Goal: Information Seeking & Learning: Find specific fact

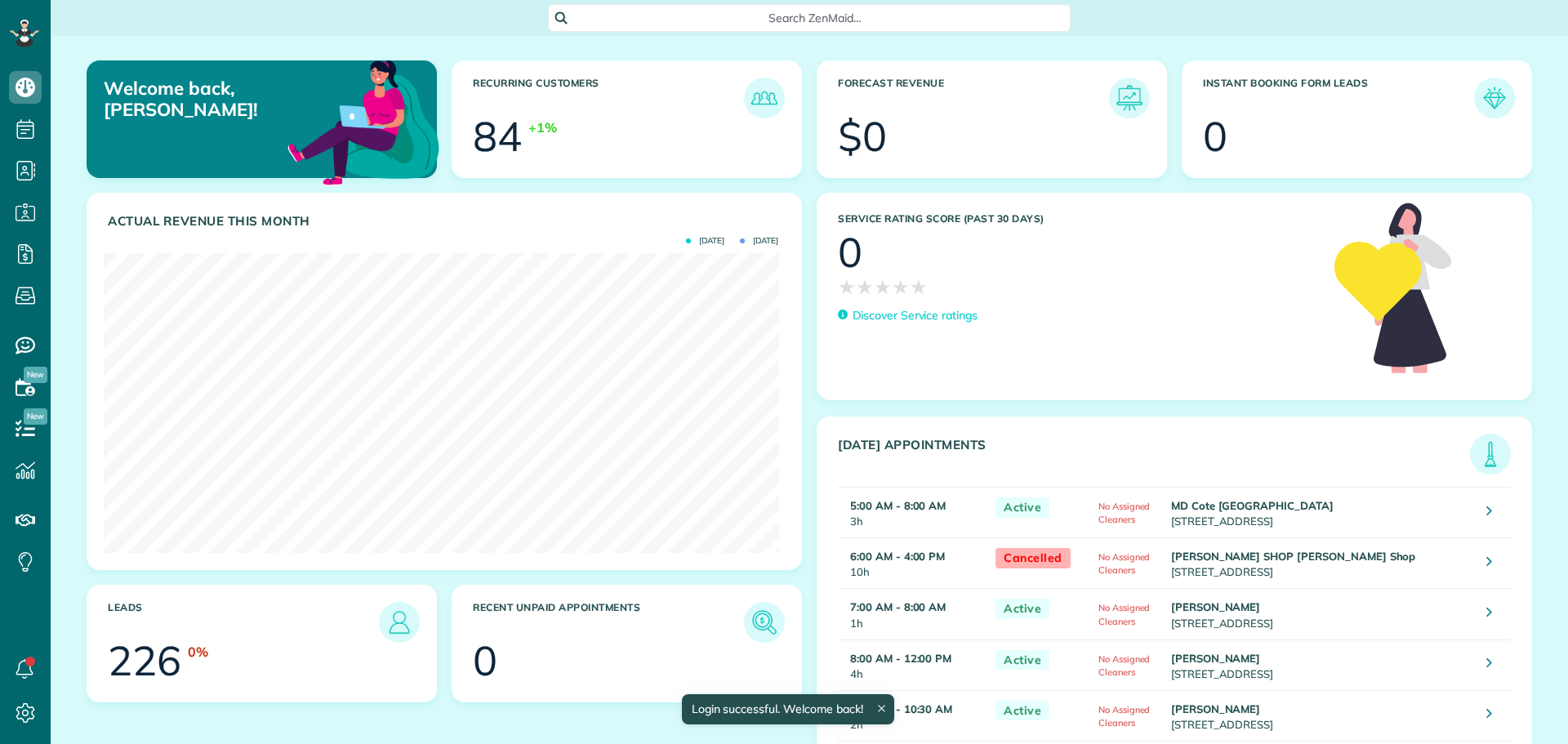
scroll to position [299, 675]
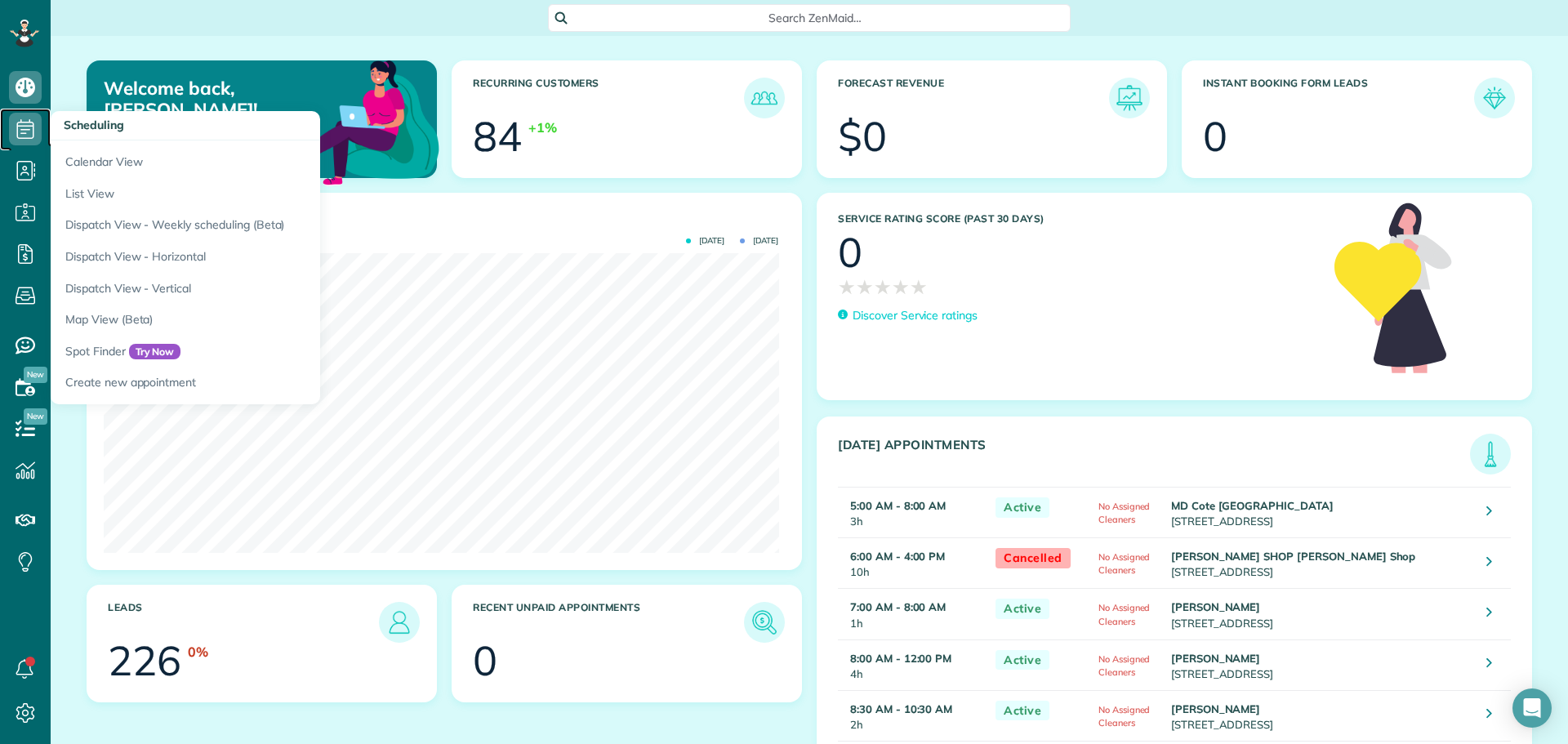
click at [38, 116] on icon at bounding box center [26, 129] width 33 height 32
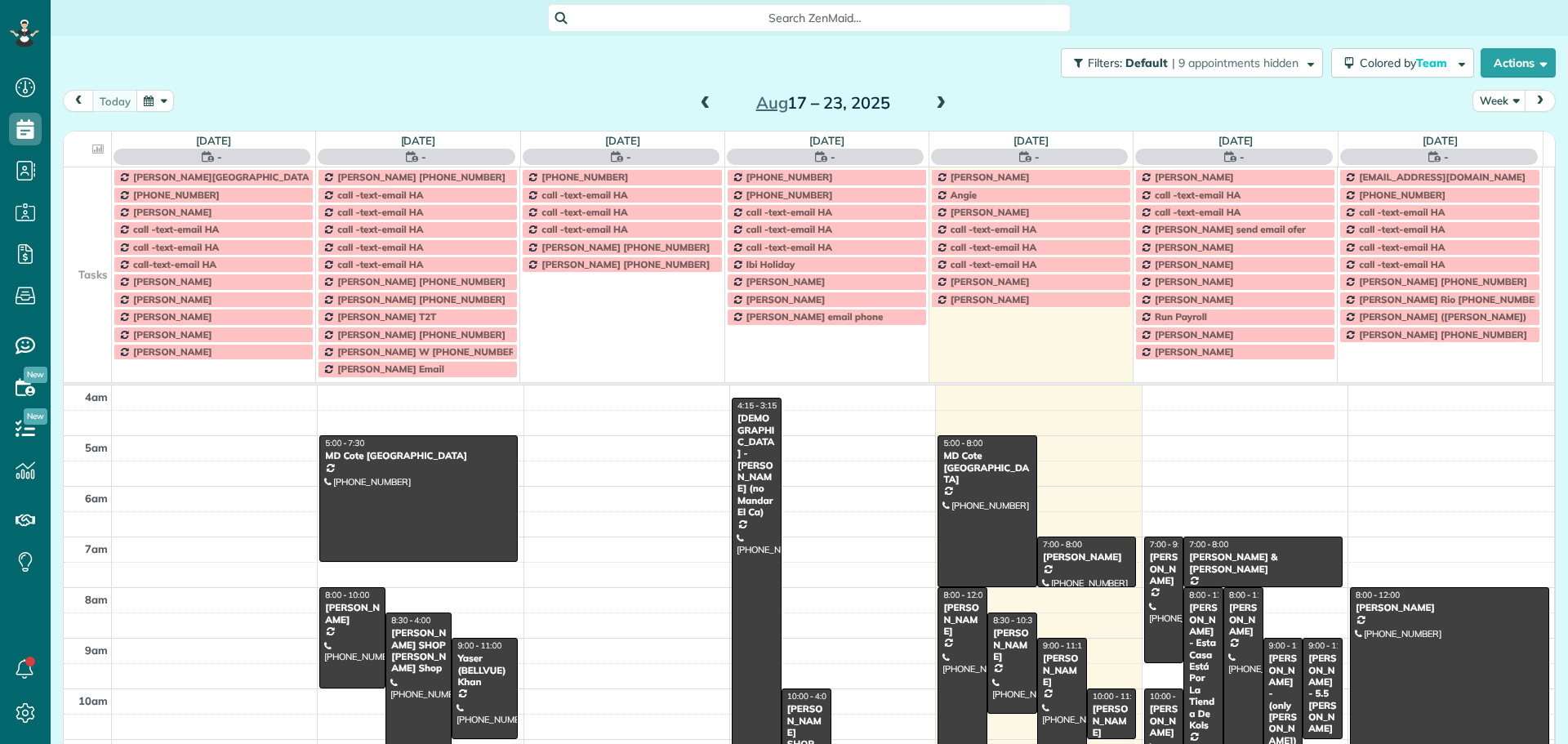
scroll to position [153, 0]
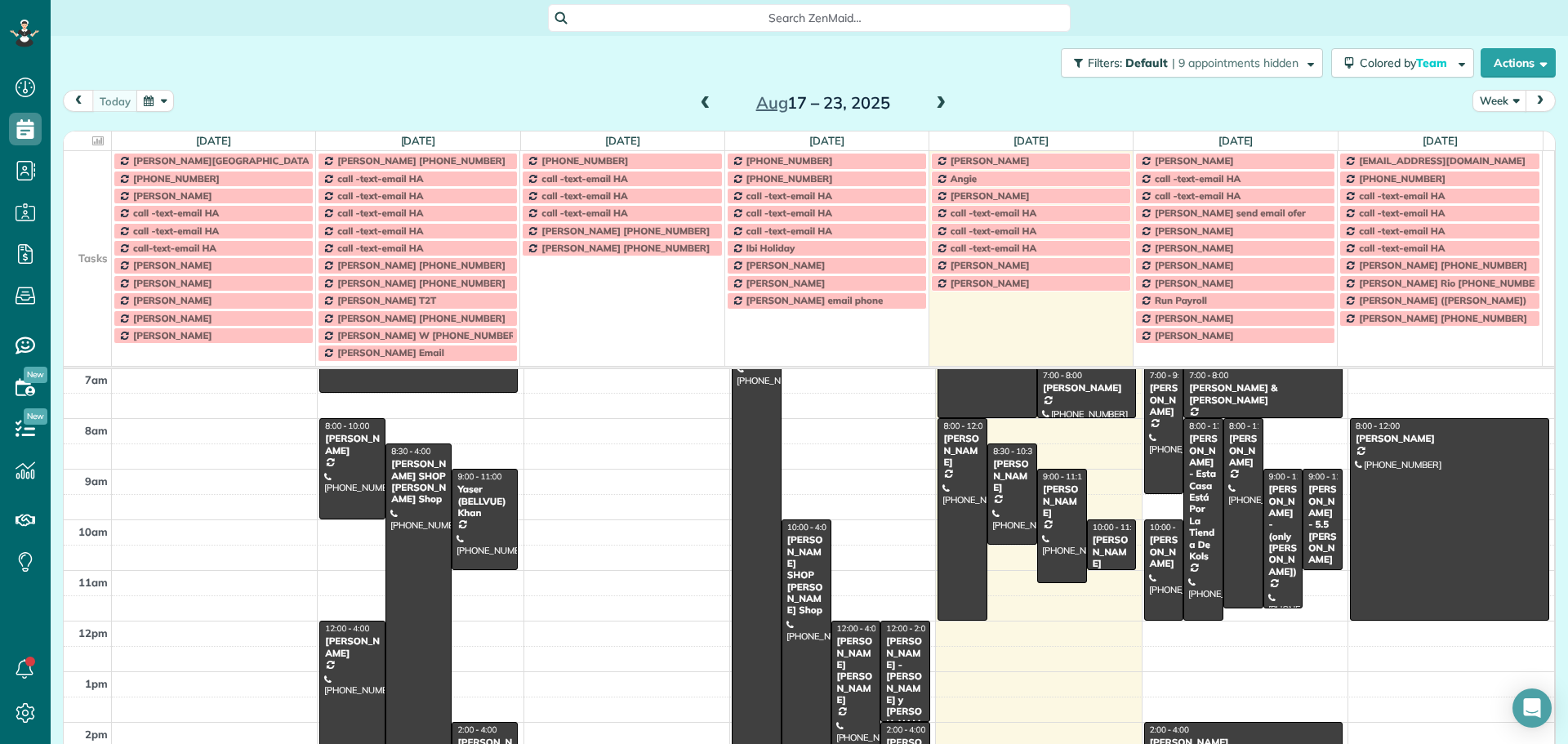
click at [1487, 99] on button "Week" at bounding box center [1500, 101] width 54 height 22
click at [1497, 133] on link "Day" at bounding box center [1538, 139] width 129 height 32
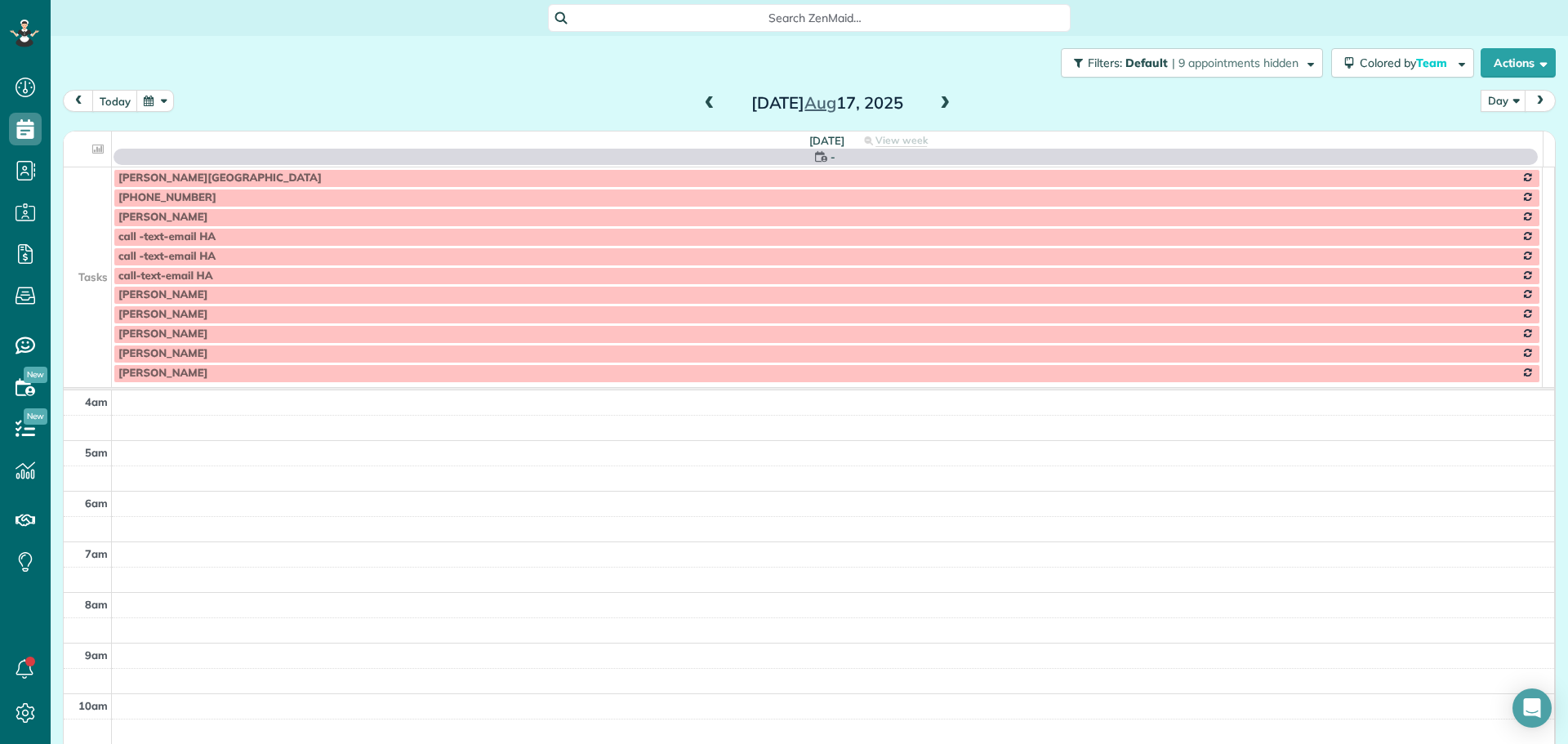
scroll to position [153, 0]
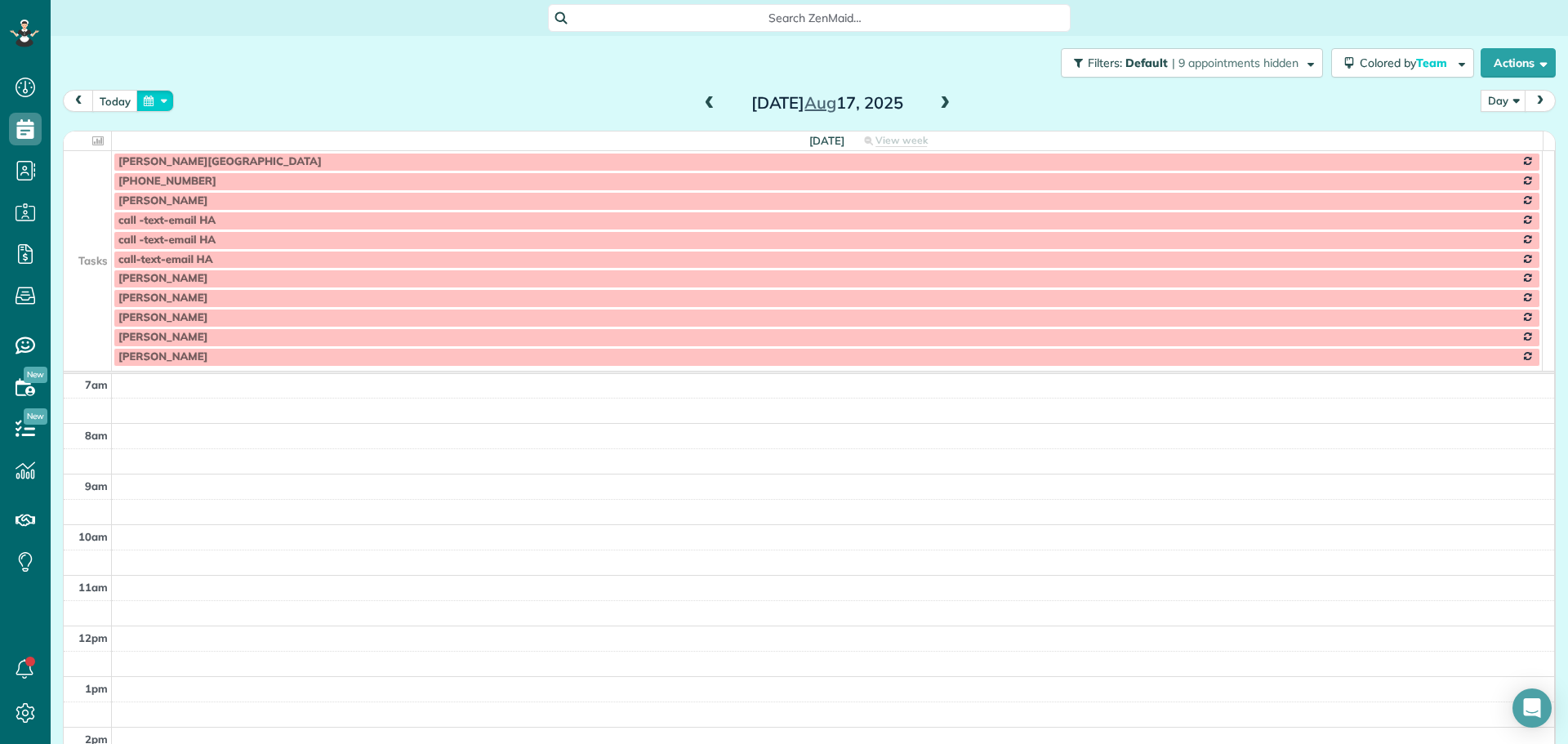
click at [154, 97] on button "button" at bounding box center [155, 101] width 38 height 22
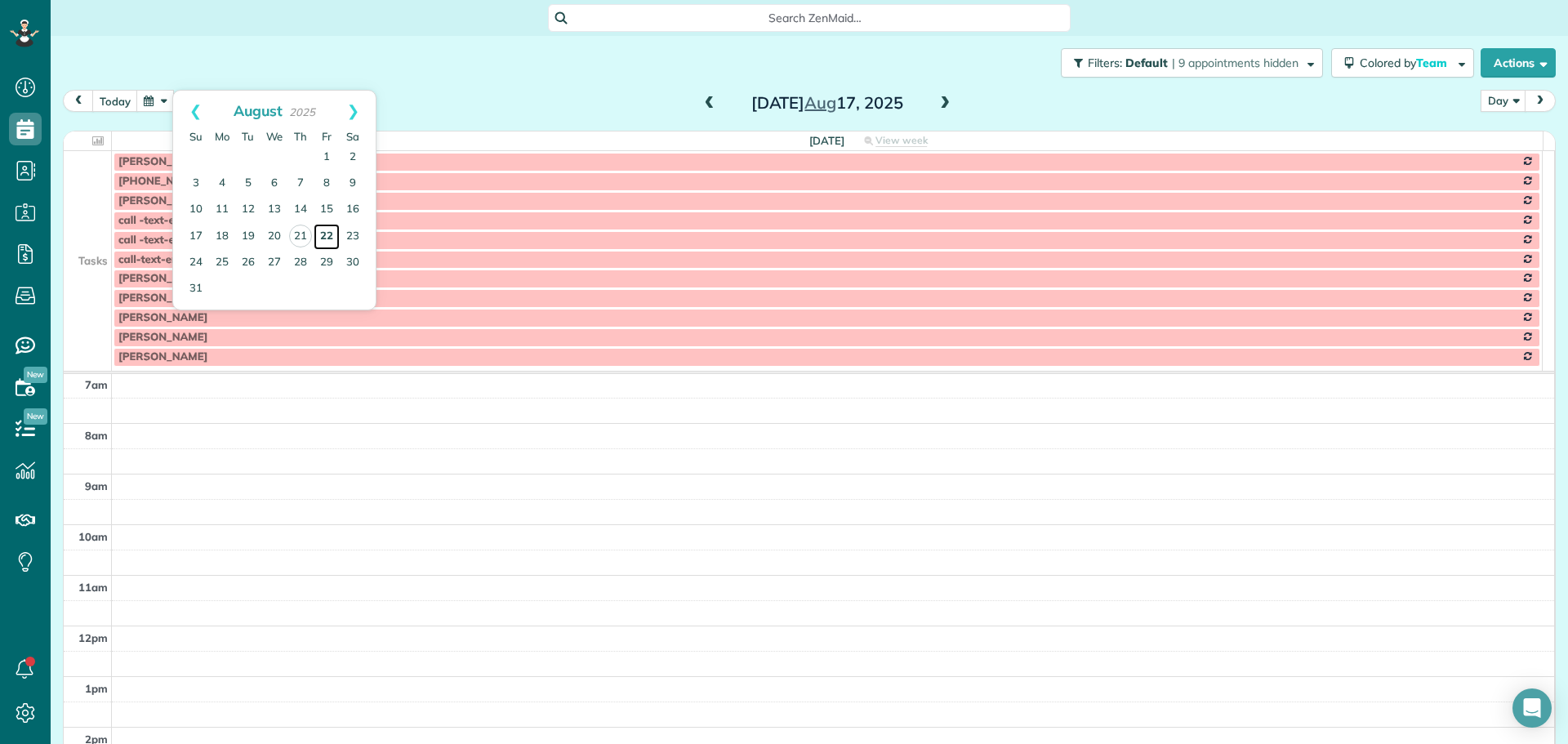
click at [327, 239] on link "22" at bounding box center [327, 237] width 27 height 27
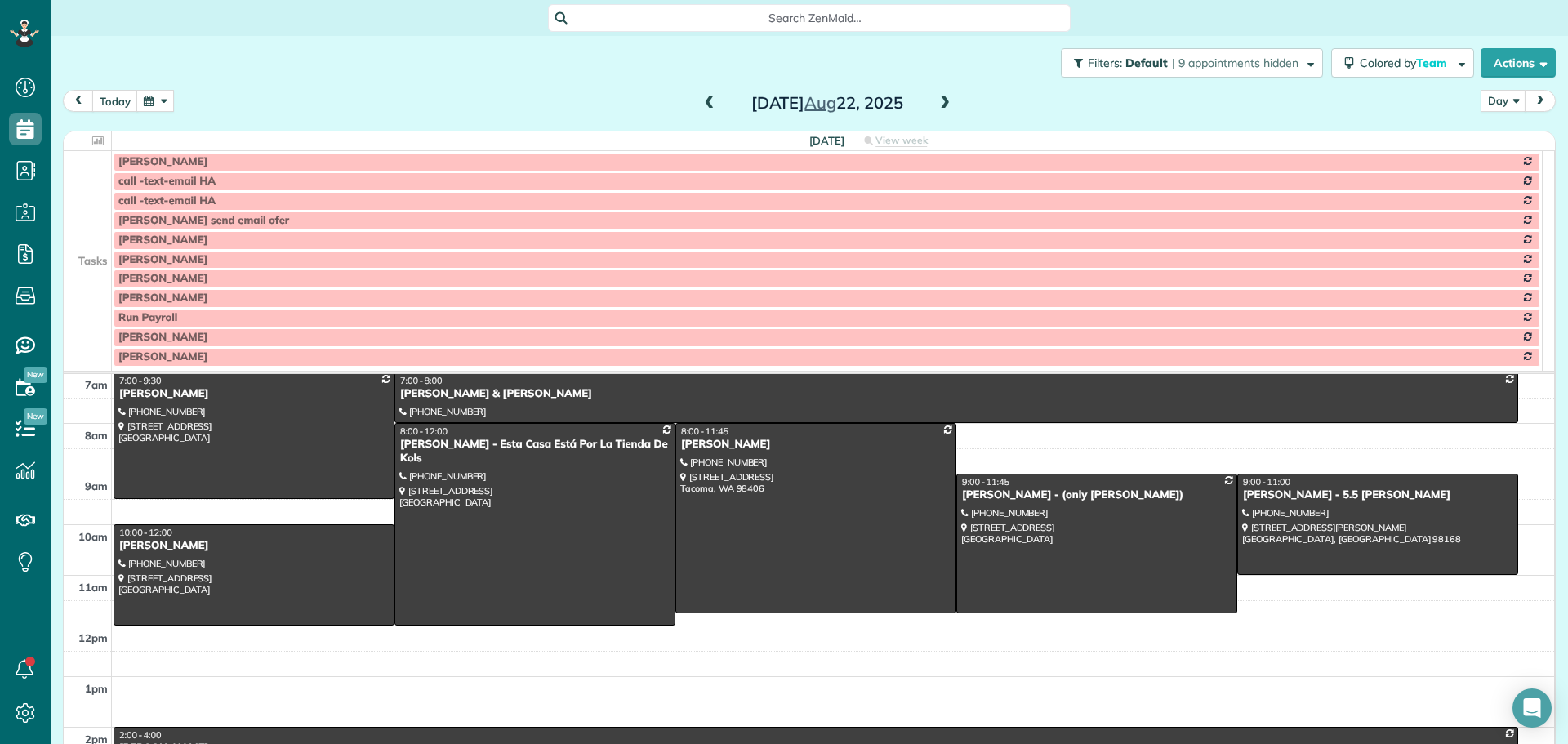
click at [92, 86] on div "Filters: Default | 9 appointments hidden Colored by Team Color by Cleaner Color…" at bounding box center [809, 62] width 1518 height 54
click at [100, 93] on button "today" at bounding box center [115, 101] width 45 height 22
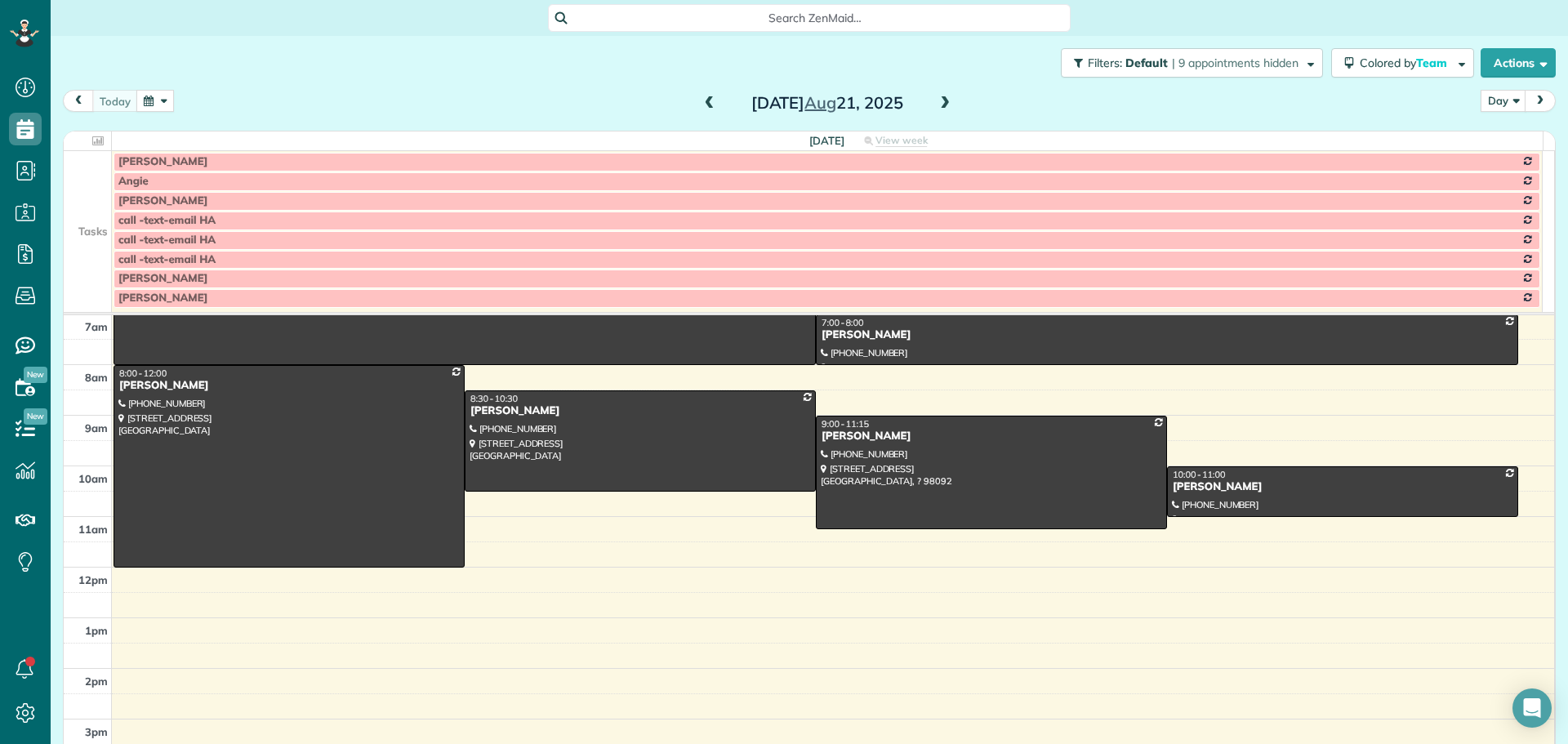
click at [81, 199] on td at bounding box center [87, 200] width 48 height 20
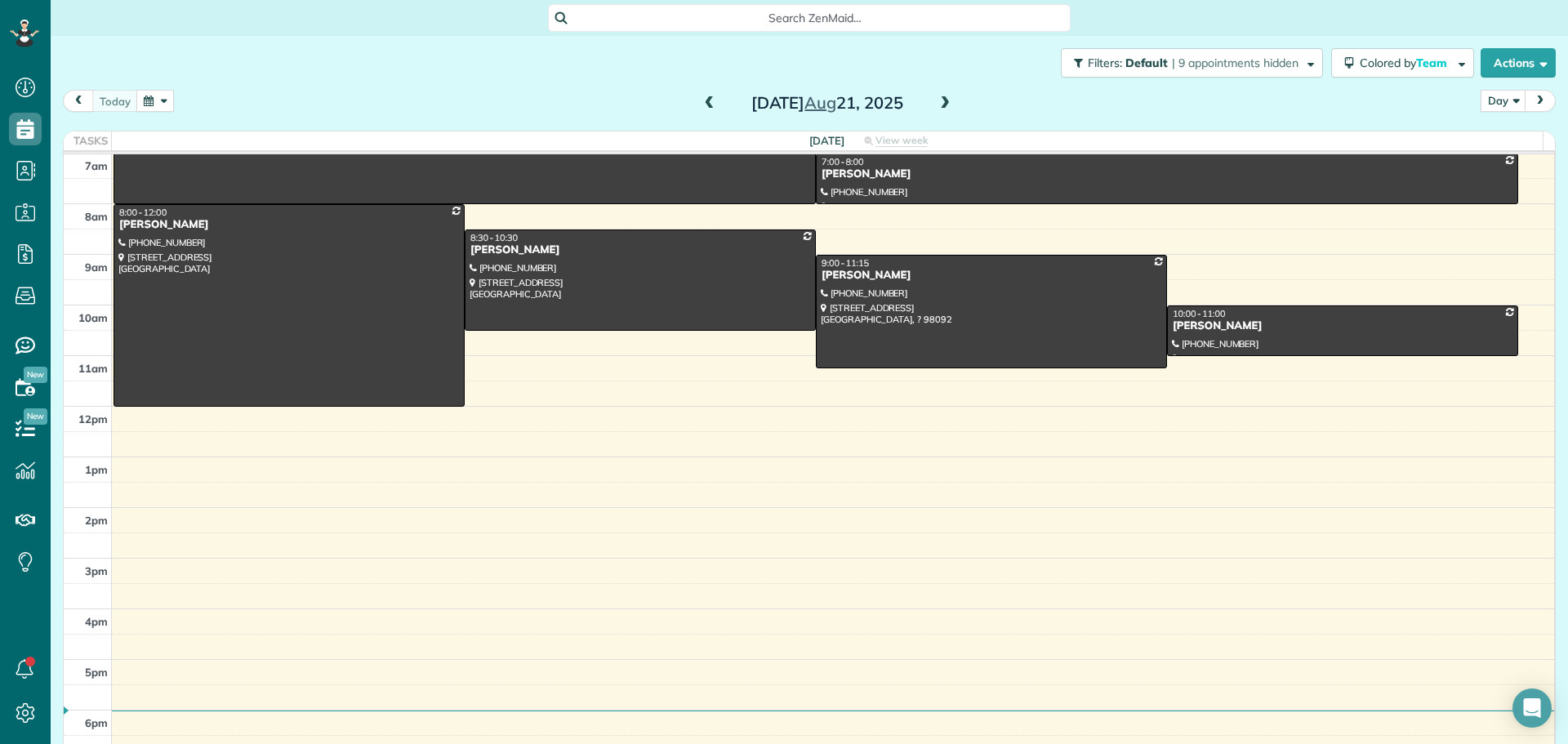
click at [936, 101] on span at bounding box center [944, 103] width 18 height 15
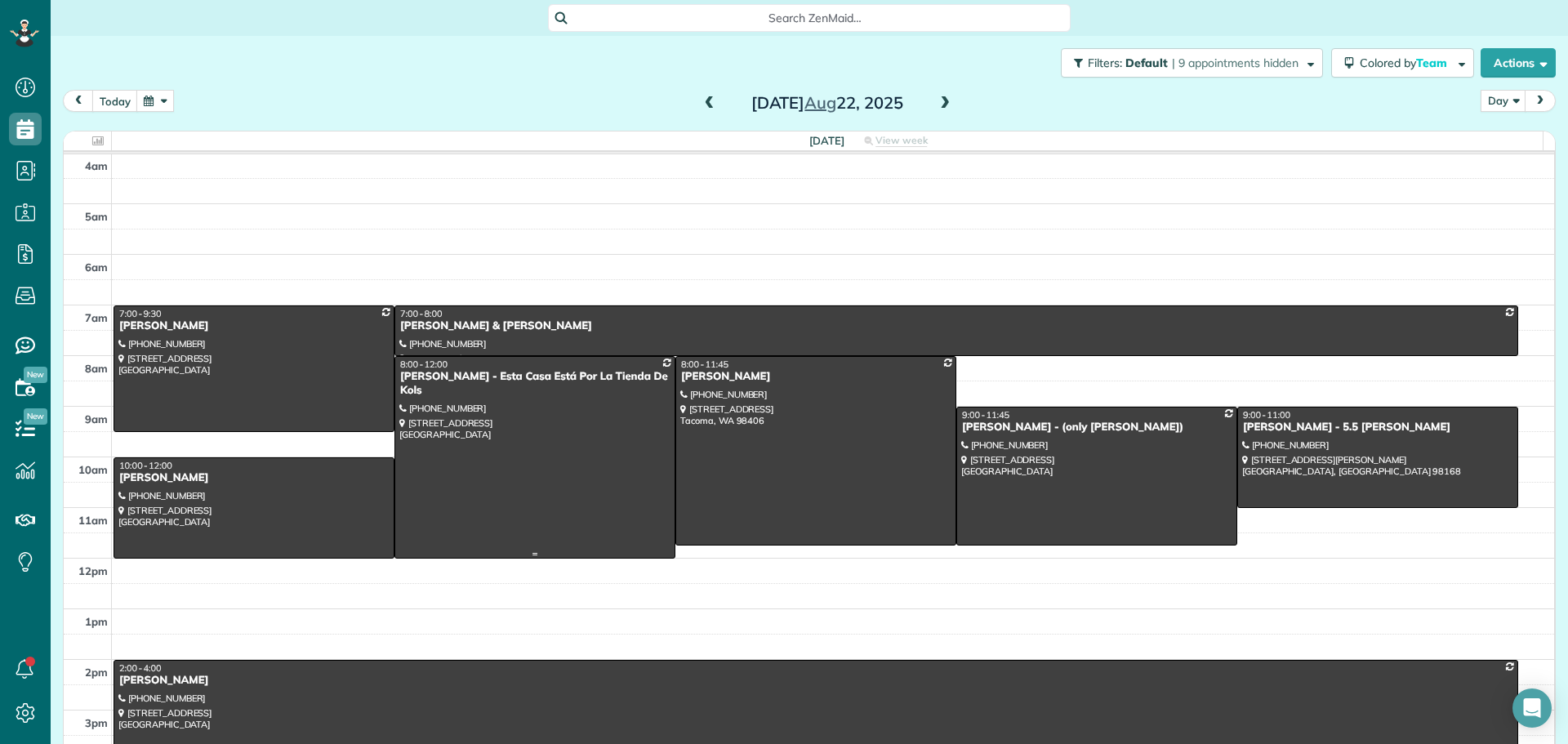
scroll to position [0, 0]
click at [267, 343] on div at bounding box center [254, 369] width 280 height 125
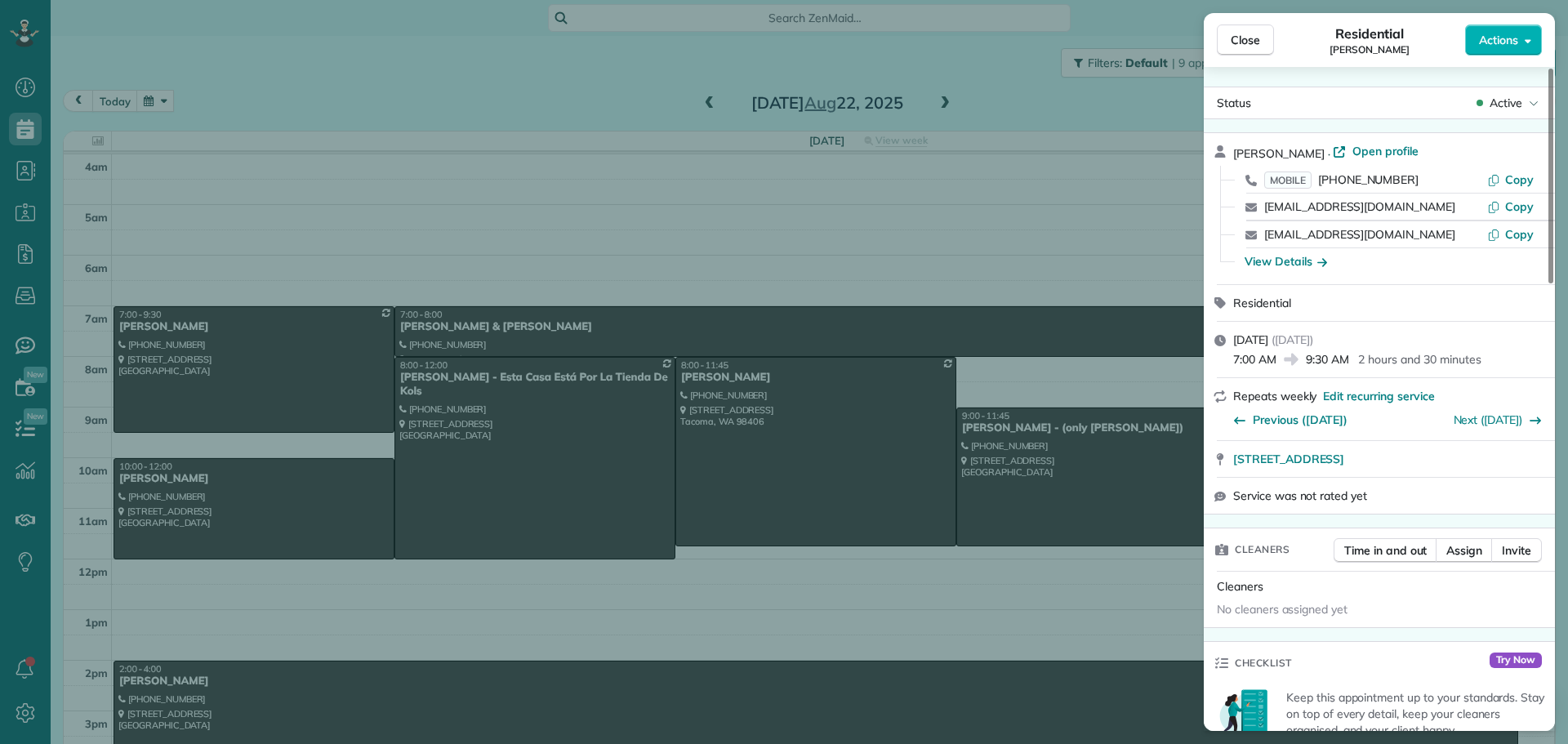
click at [1241, 40] on span "Close" at bounding box center [1246, 39] width 29 height 16
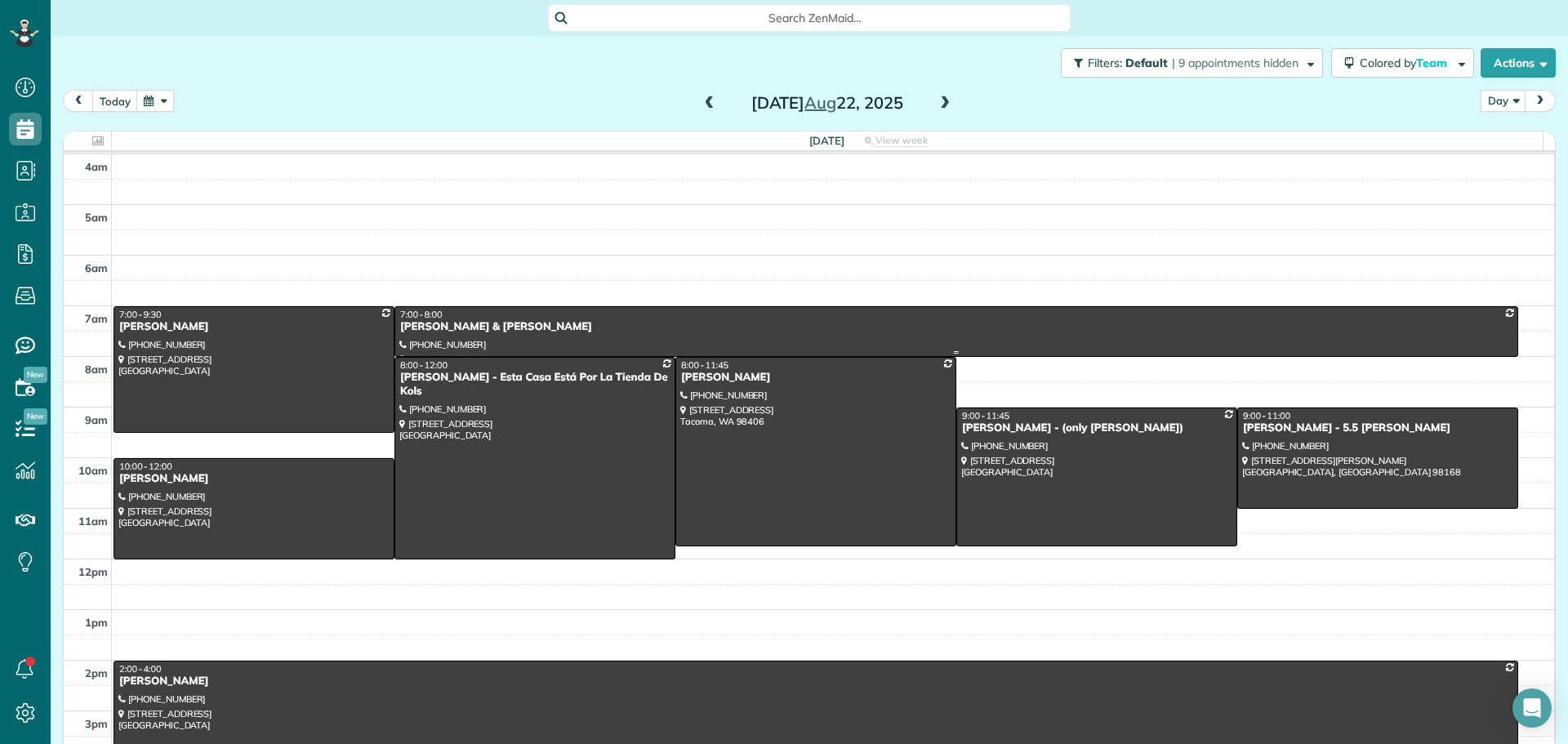
click at [636, 330] on div "Kathlyn & Ron Dubois" at bounding box center [956, 327] width 1114 height 14
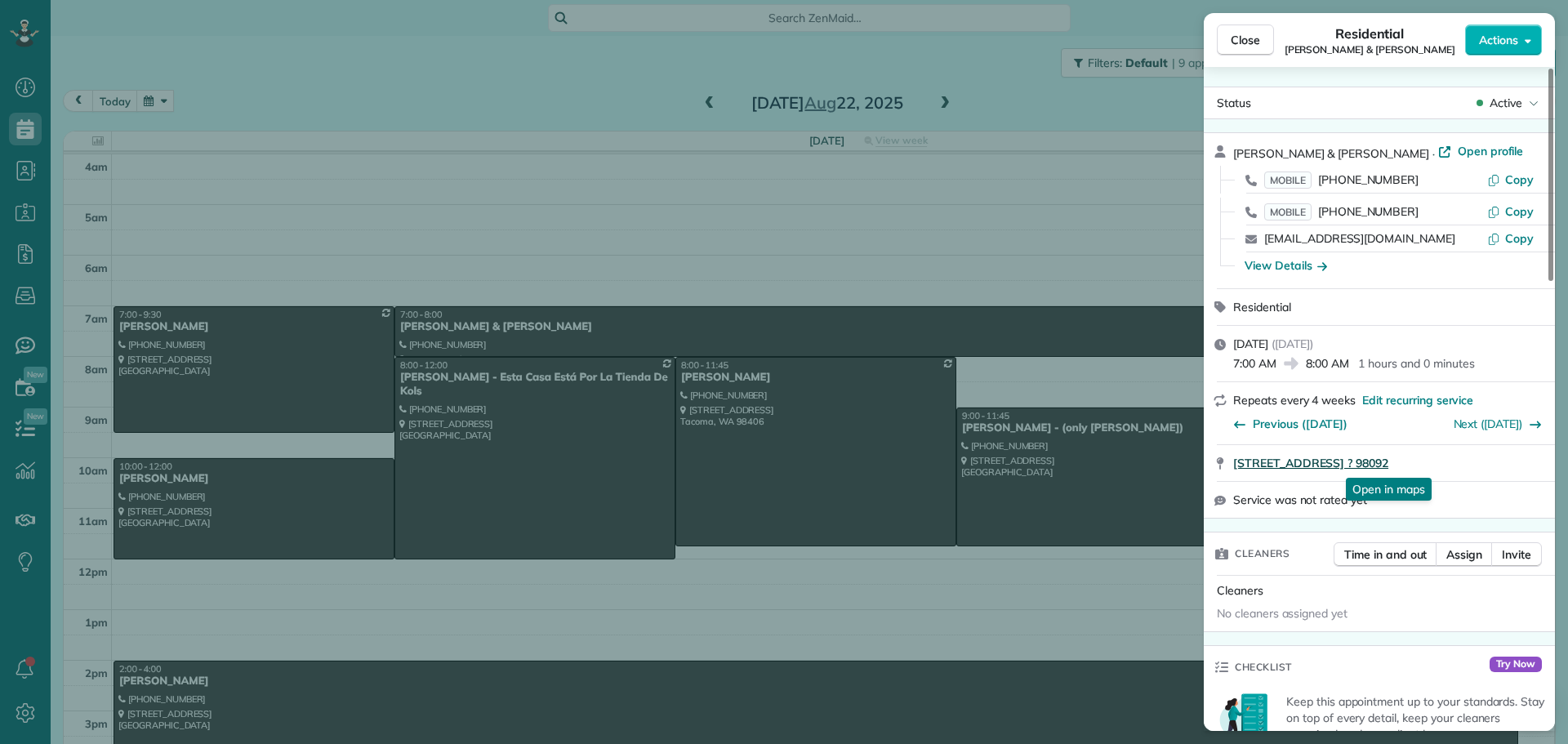
drag, startPoint x: 1229, startPoint y: 469, endPoint x: 1433, endPoint y: 469, distance: 204.0
click at [1433, 469] on div "33410 135th PL SE Auburn ? 98092 Open in maps Open in maps" at bounding box center [1379, 463] width 352 height 36
click at [1512, 172] on div "MOBILE (206) 678-3782 Copy" at bounding box center [1389, 180] width 312 height 27
click at [1512, 180] on span "Copy" at bounding box center [1519, 179] width 28 height 15
click at [1279, 266] on div "View Details" at bounding box center [1286, 265] width 82 height 16
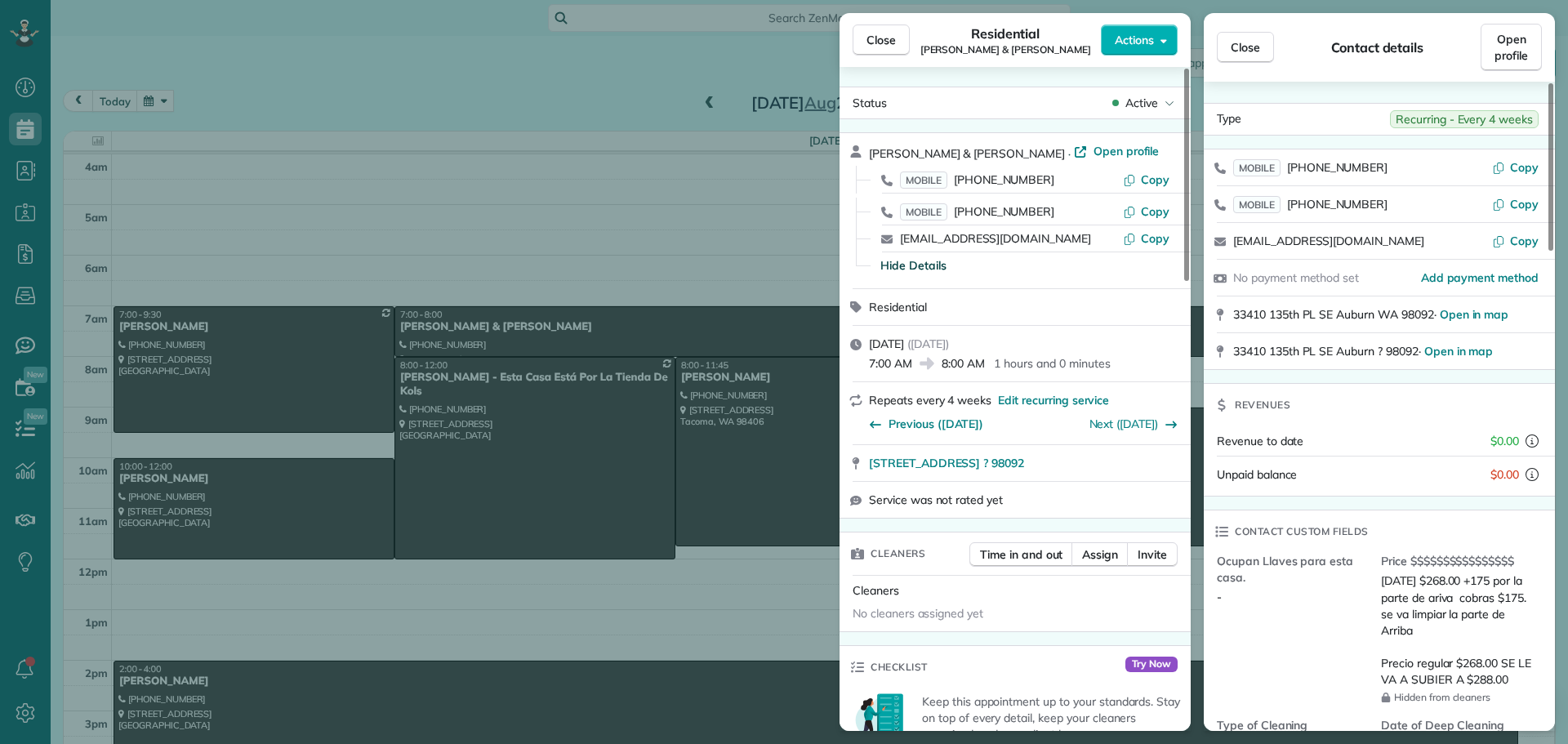
scroll to position [166, 0]
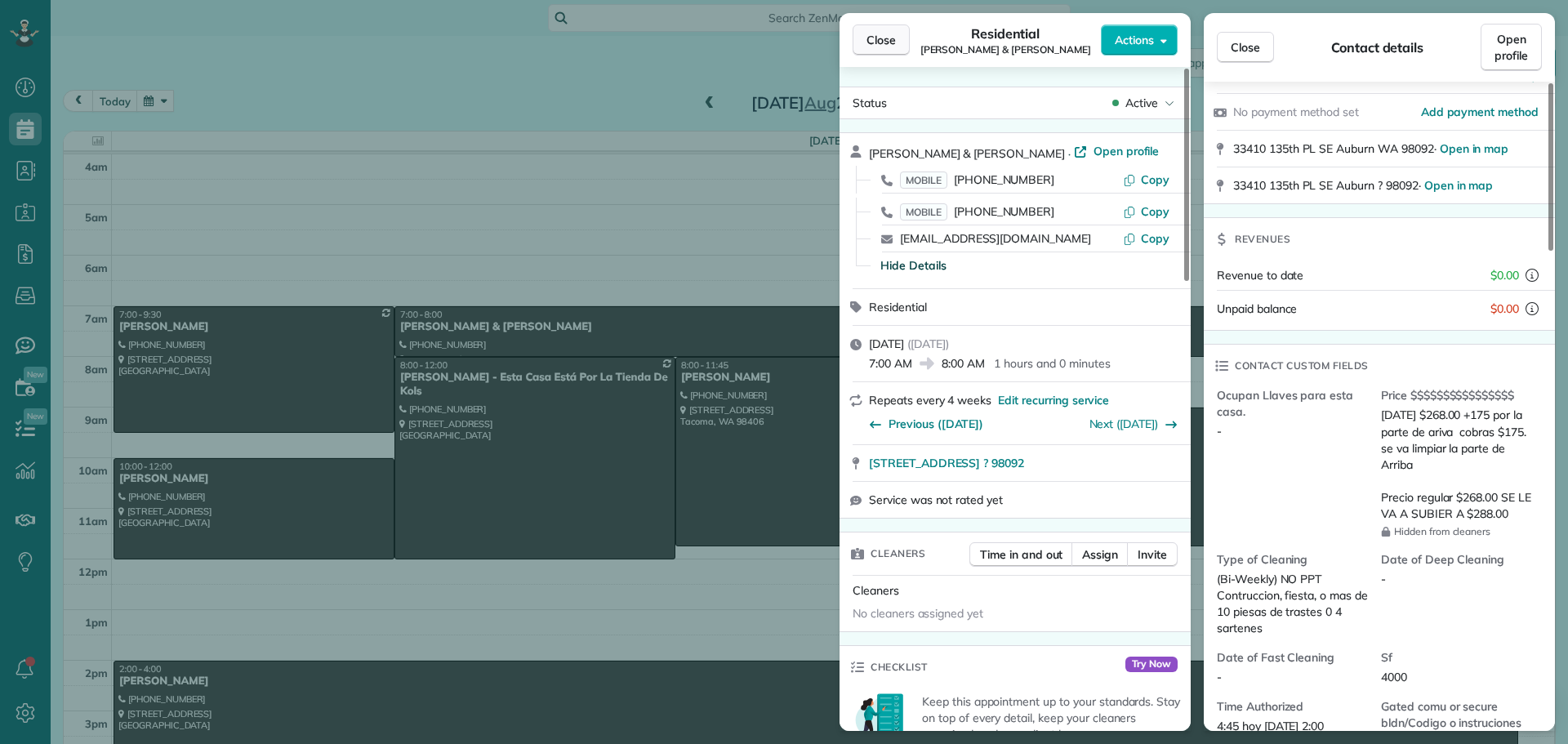
click at [870, 40] on span "Close" at bounding box center [881, 39] width 29 height 16
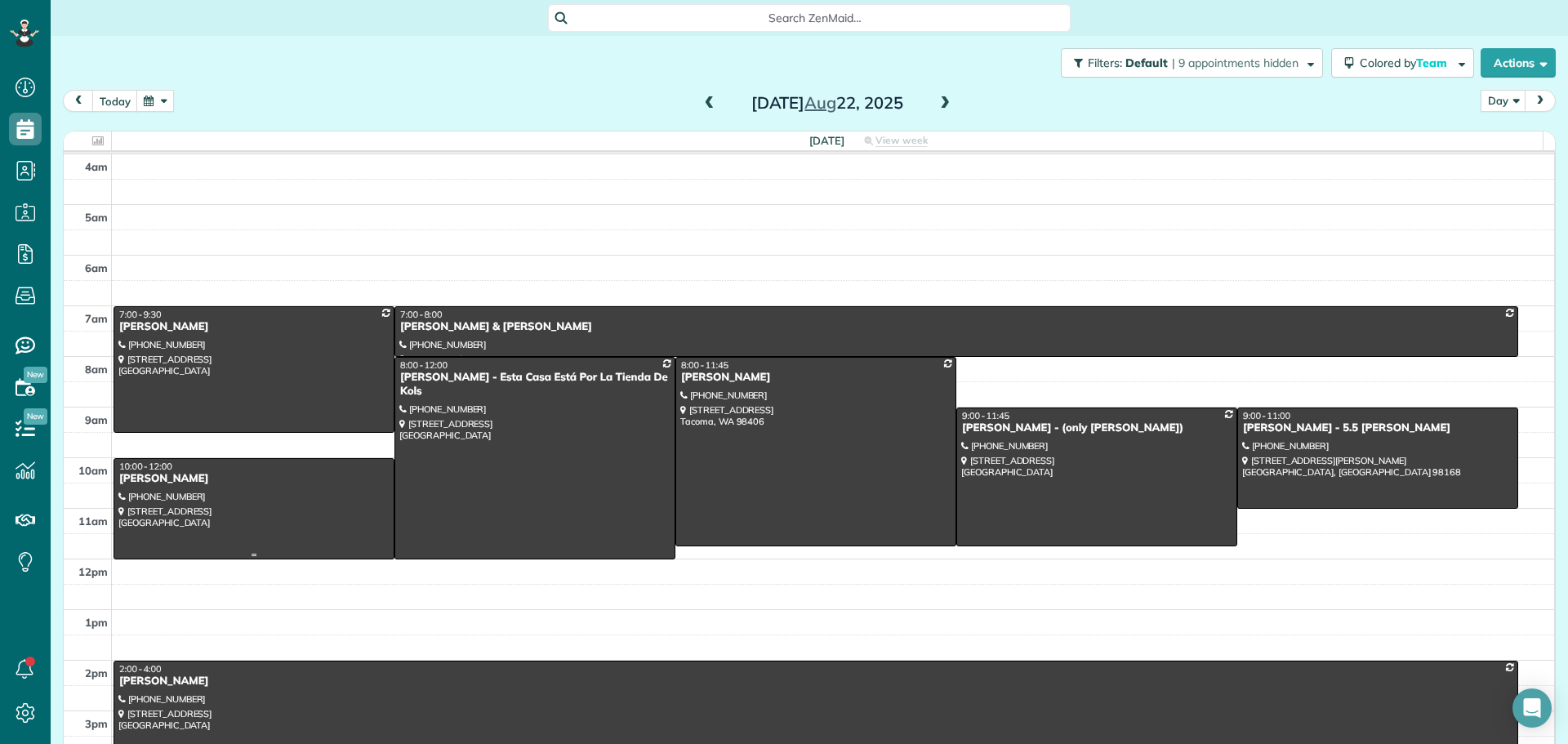
click at [239, 475] on div "KEEONA HARRIS" at bounding box center [253, 479] width 271 height 14
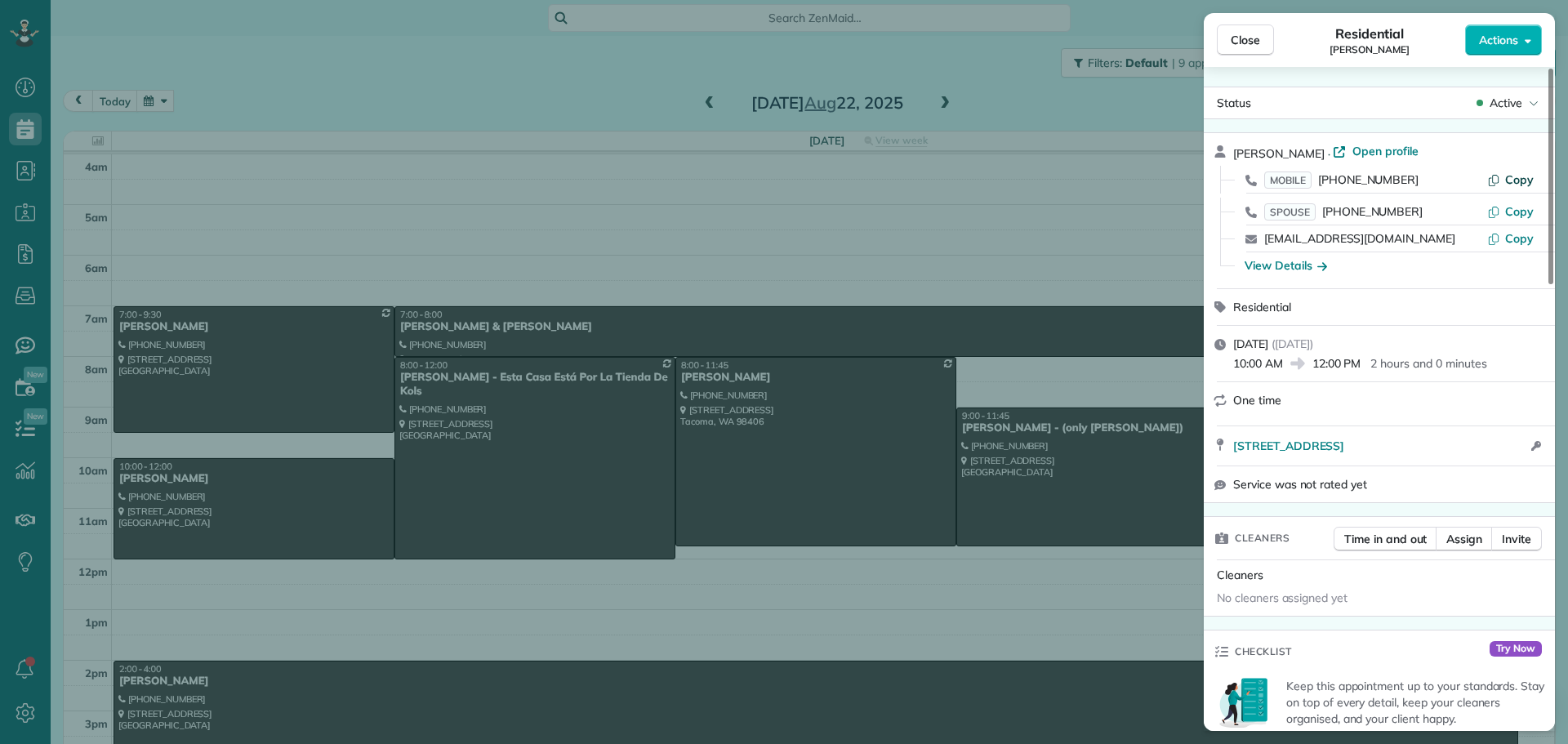
click at [1512, 175] on span "Copy" at bounding box center [1519, 179] width 28 height 15
drag, startPoint x: 1229, startPoint y: 447, endPoint x: 1438, endPoint y: 461, distance: 209.5
click at [1438, 461] on div "9622 S 221ST PL KENT WA 98031 Open access information" at bounding box center [1379, 446] width 352 height 39
click at [1264, 267] on div "View Details" at bounding box center [1286, 265] width 82 height 16
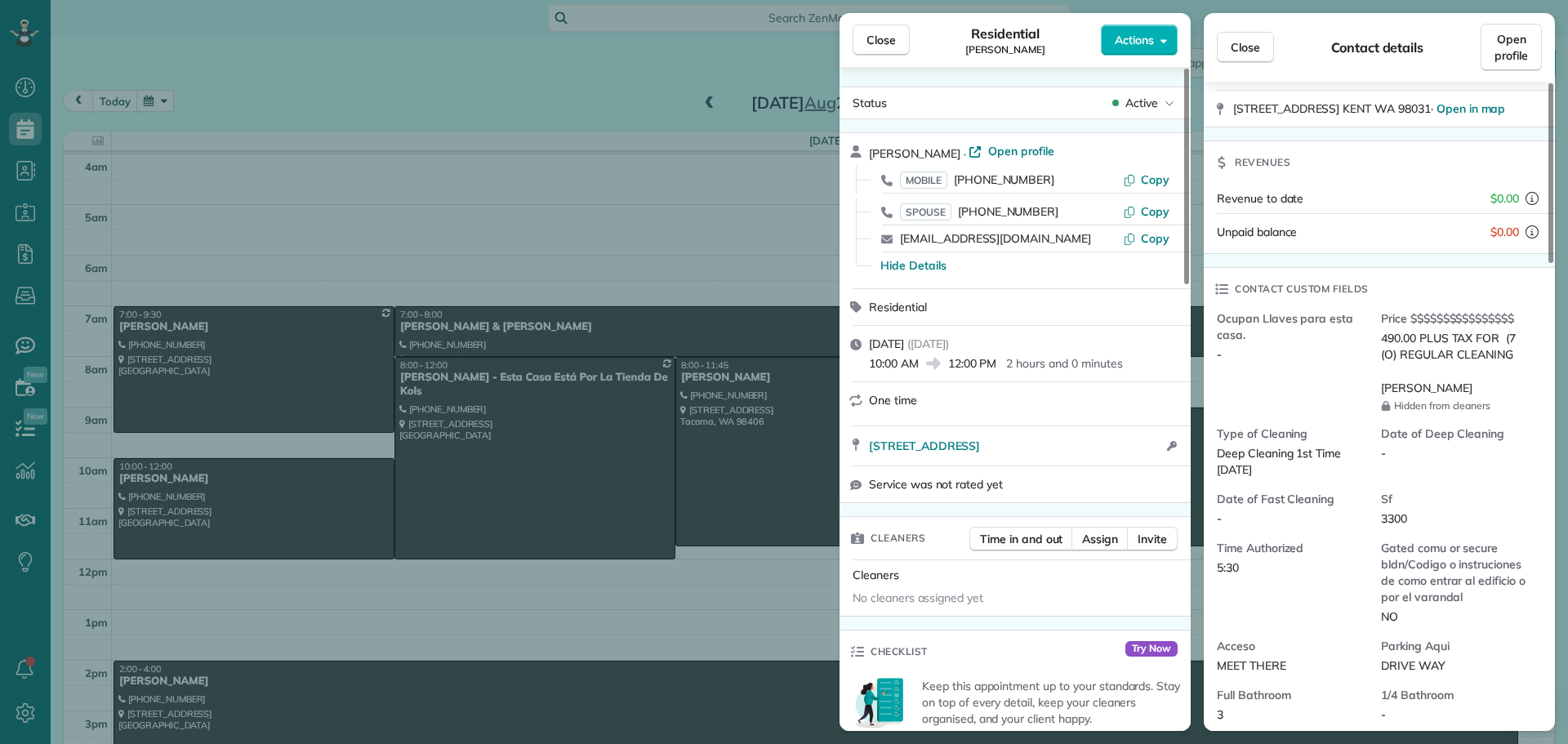
scroll to position [327, 0]
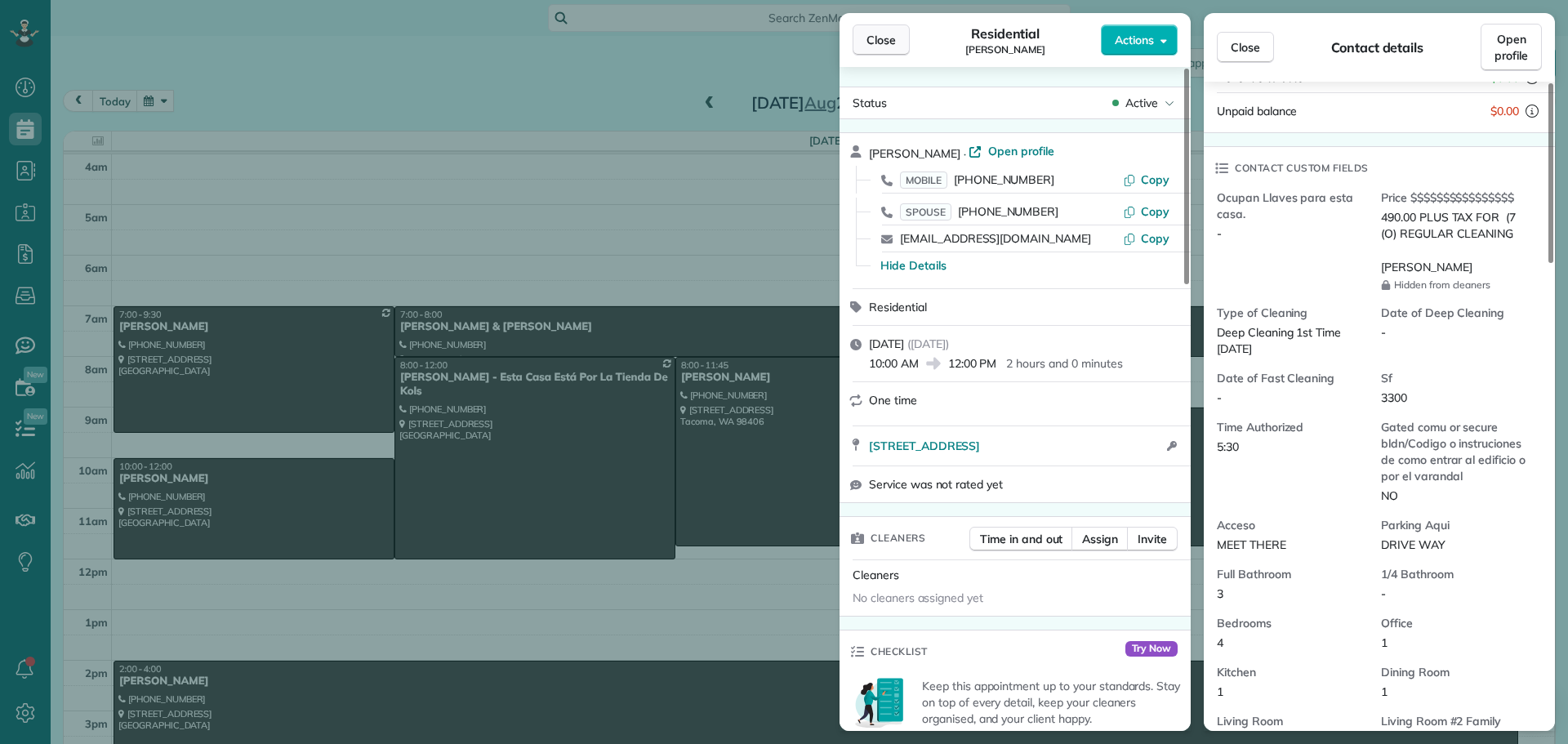
click at [888, 45] on span "Close" at bounding box center [881, 39] width 29 height 16
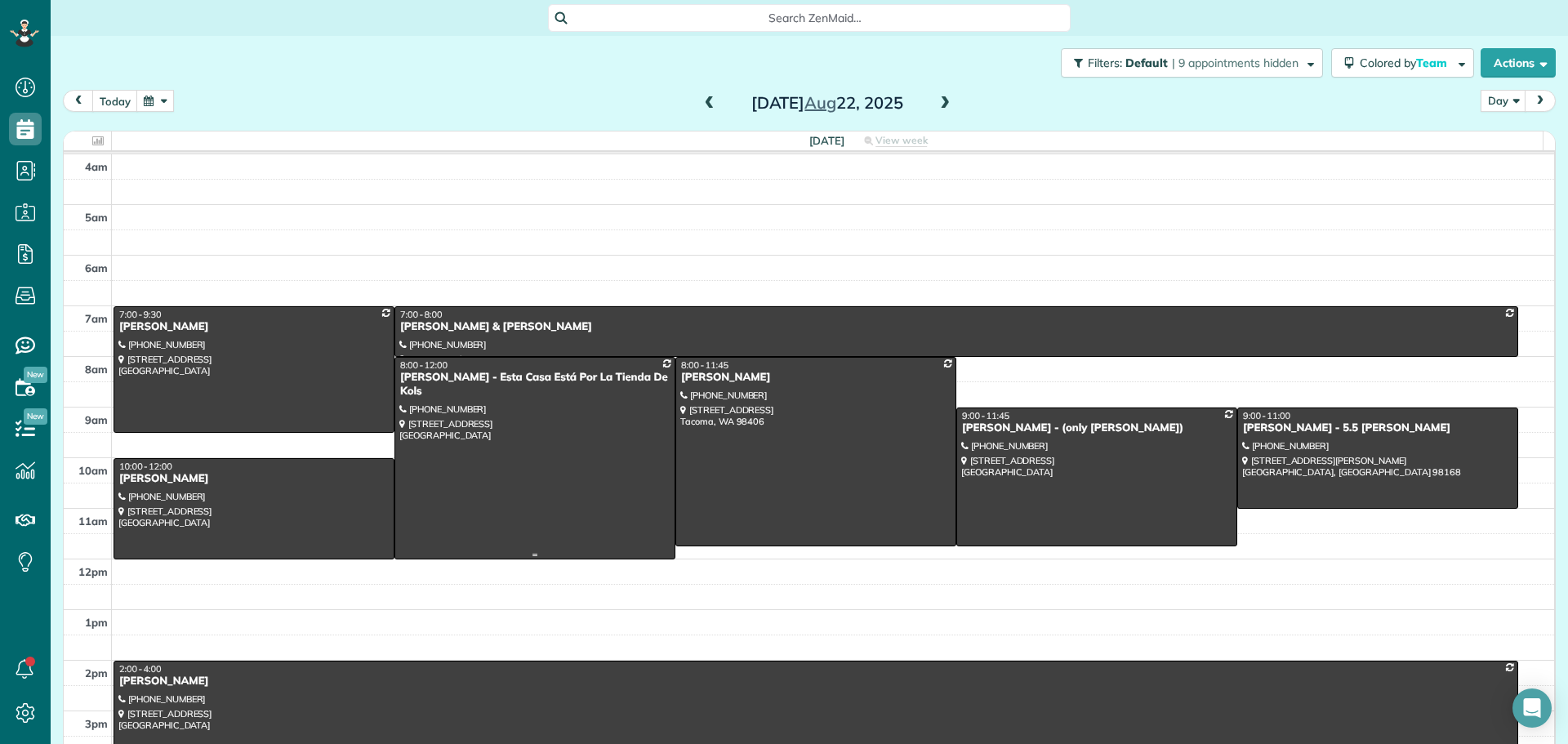
click at [595, 452] on div at bounding box center [535, 458] width 280 height 201
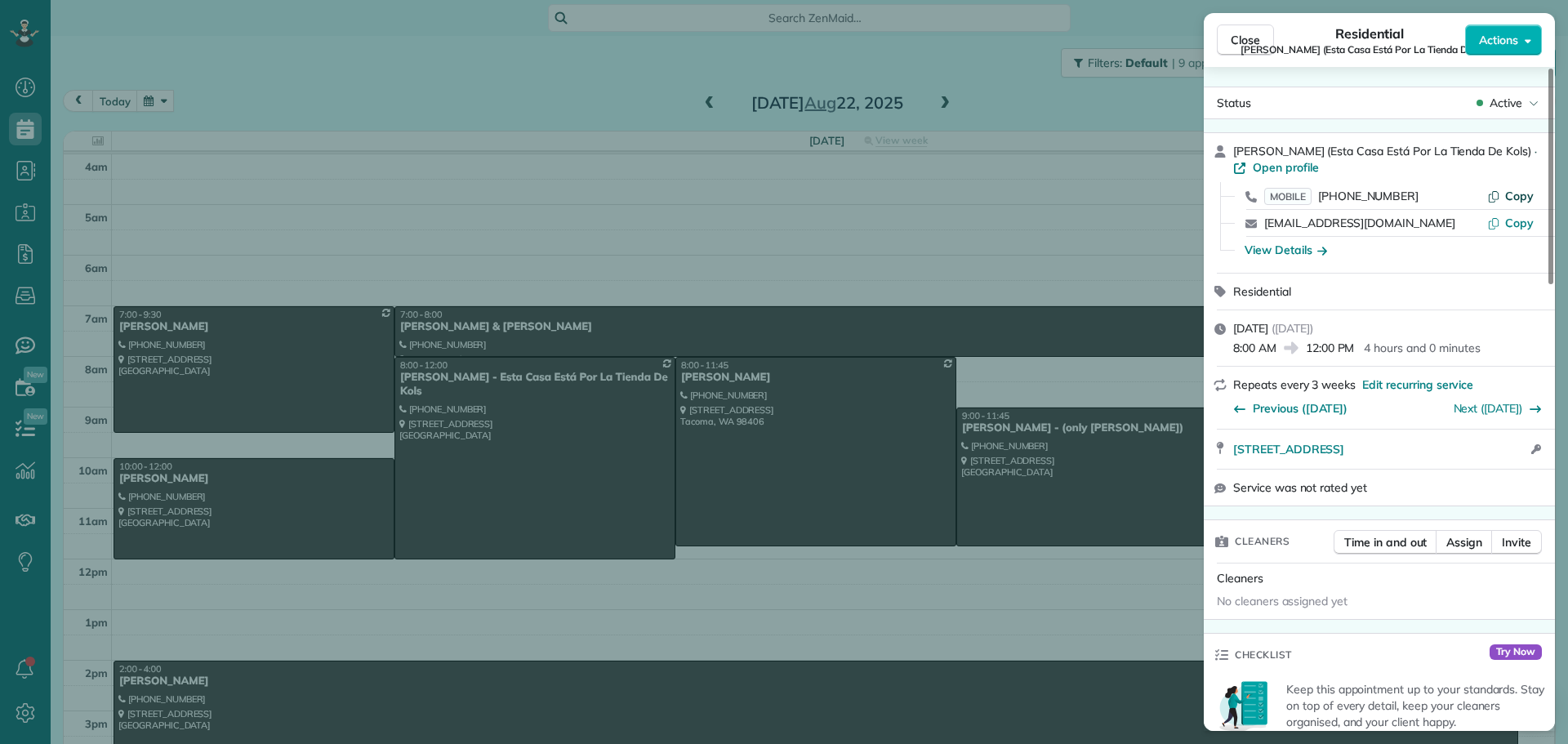
click at [1512, 198] on span "Copy" at bounding box center [1519, 196] width 28 height 15
drag, startPoint x: 1230, startPoint y: 454, endPoint x: 1510, endPoint y: 455, distance: 280.0
click at [1510, 455] on div "26901 168th Place Southeast Covington WA 98042 Open in maps Open in maps Open a…" at bounding box center [1379, 449] width 352 height 39
click at [1297, 242] on div "View Details" at bounding box center [1286, 250] width 82 height 16
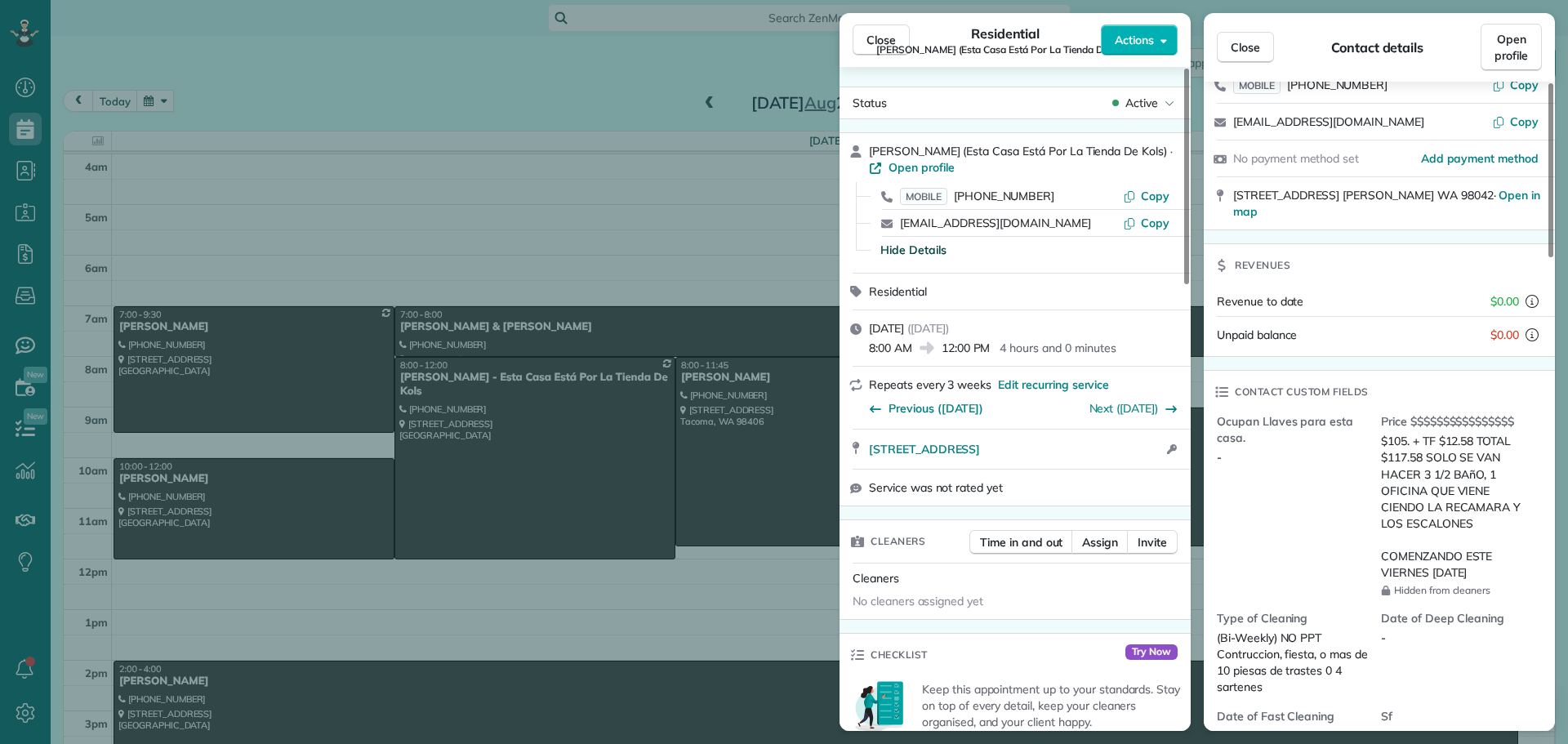
scroll to position [164, 0]
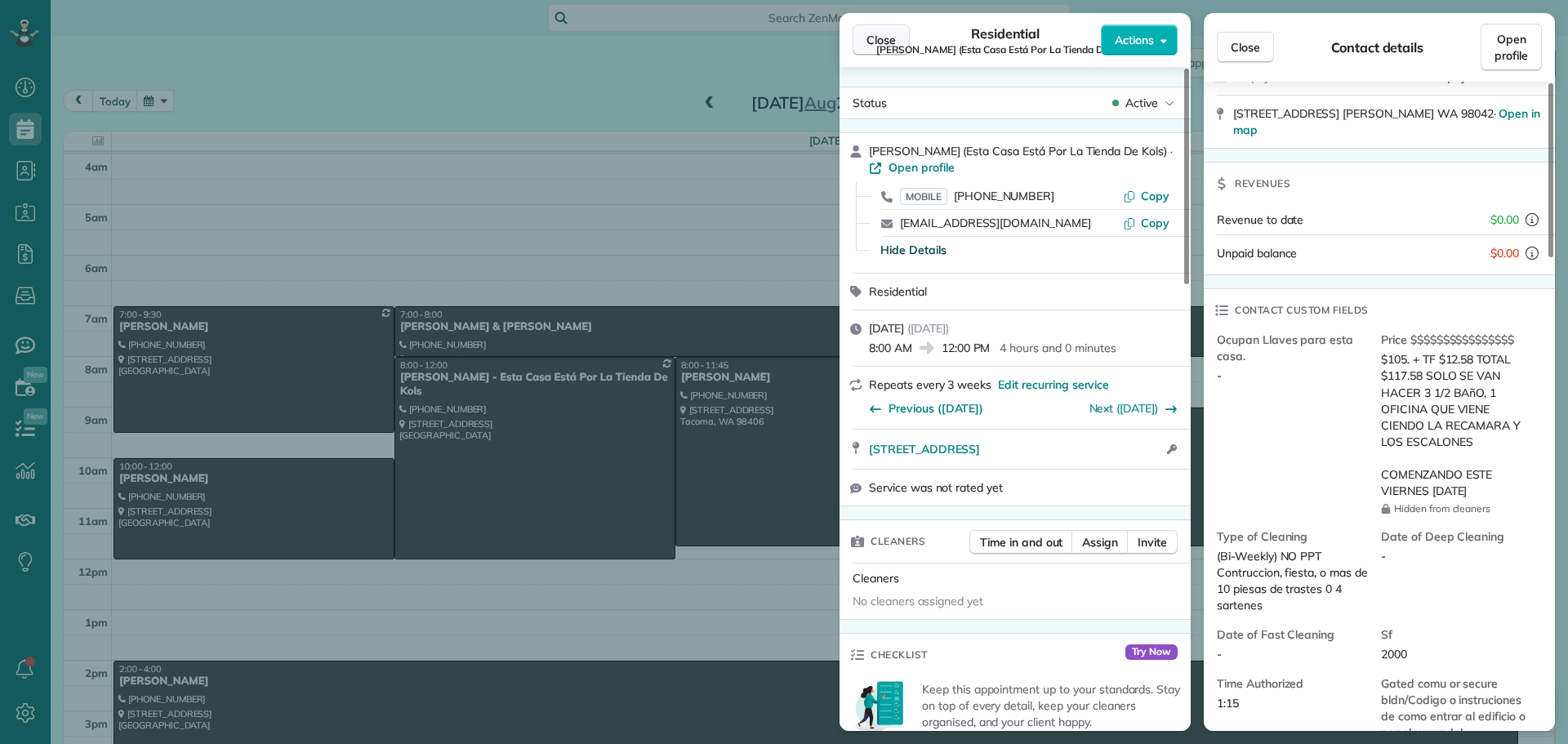
click at [887, 29] on button "Close" at bounding box center [881, 40] width 57 height 31
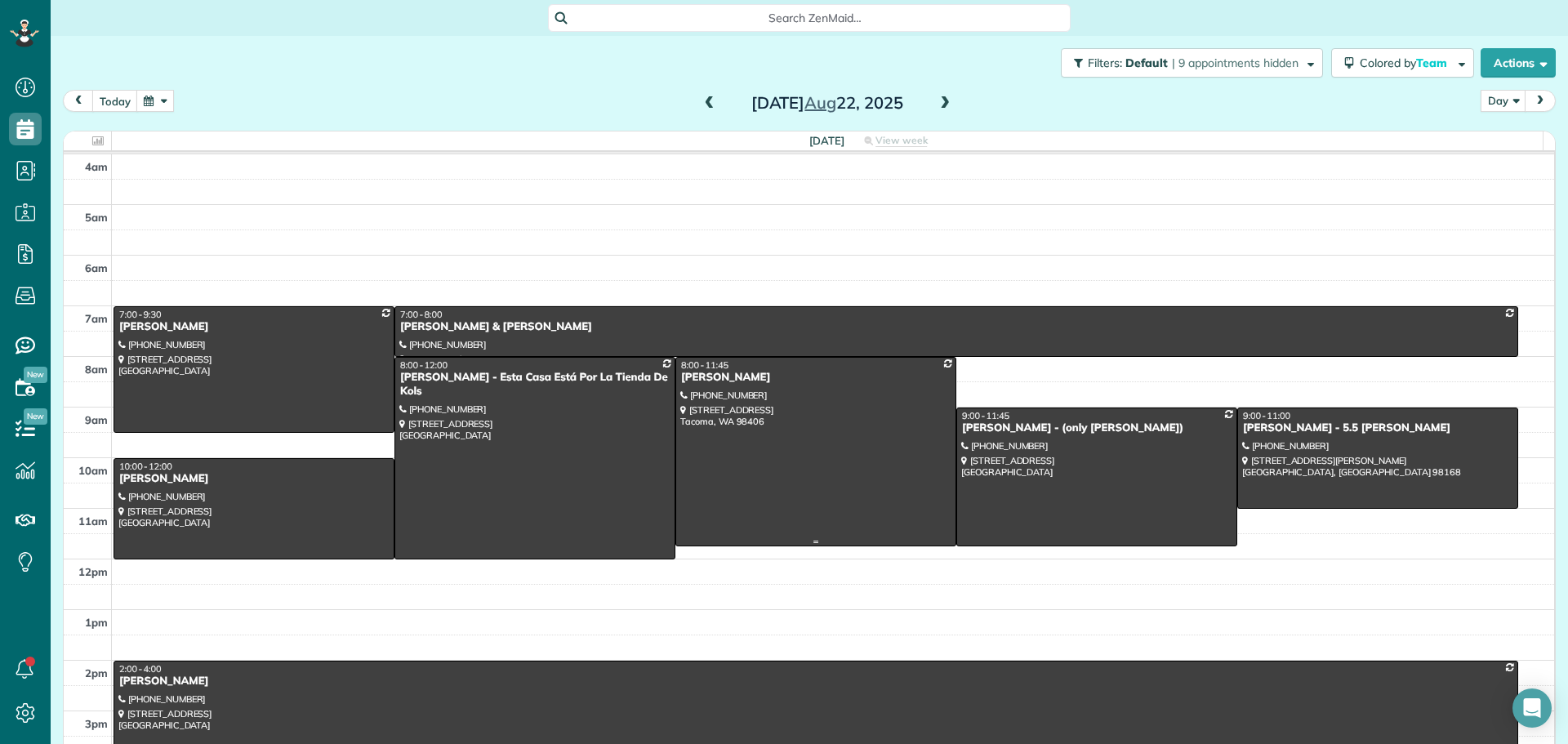
click at [855, 452] on div at bounding box center [816, 452] width 280 height 189
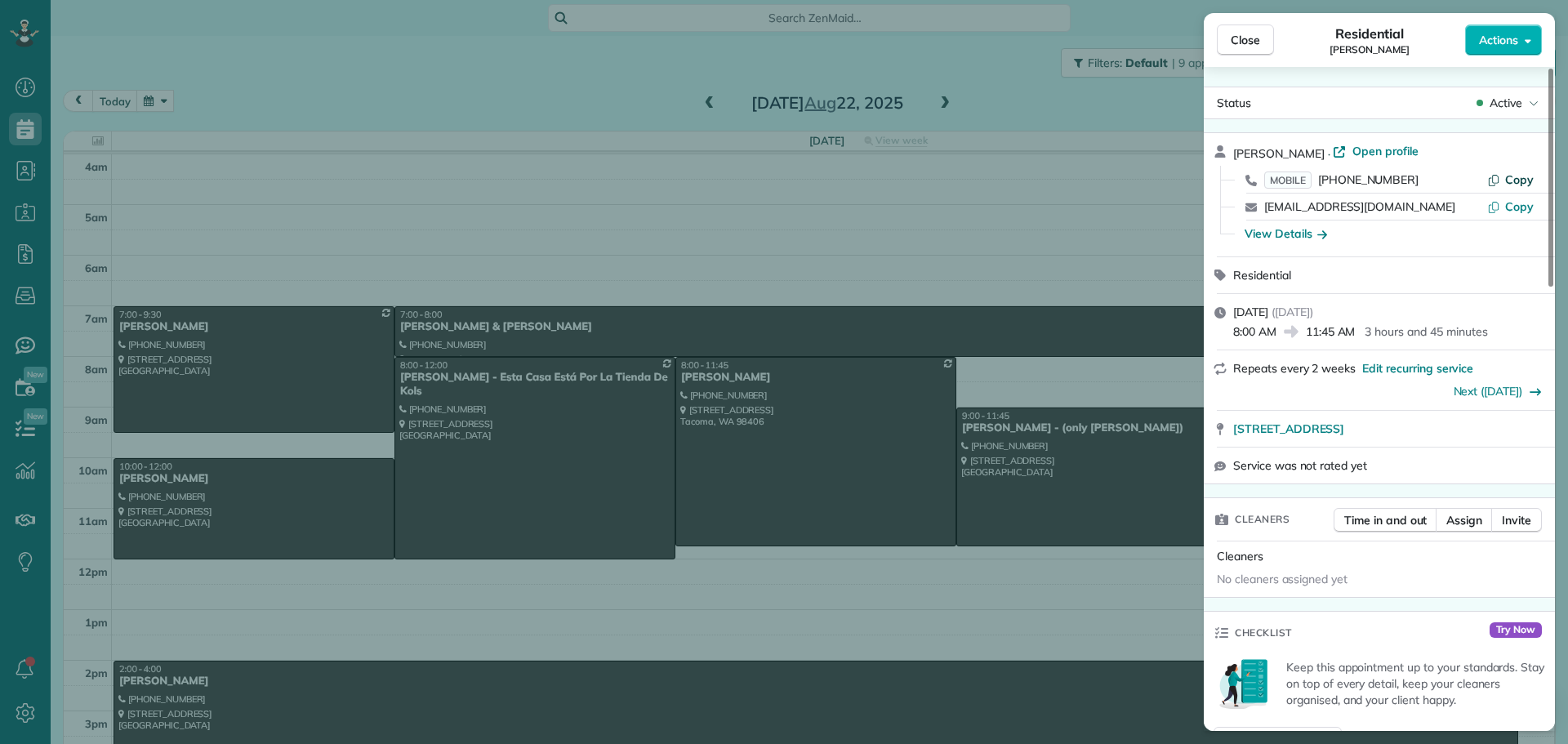
click at [1503, 174] on button "Copy" at bounding box center [1511, 180] width 46 height 16
drag, startPoint x: 1227, startPoint y: 426, endPoint x: 1470, endPoint y: 431, distance: 243.1
click at [1470, 431] on div "3108 North 20th Street Tacoma WA 98406 Open in maps Open in maps" at bounding box center [1379, 428] width 352 height 36
click at [1271, 237] on div "View Details" at bounding box center [1286, 233] width 82 height 16
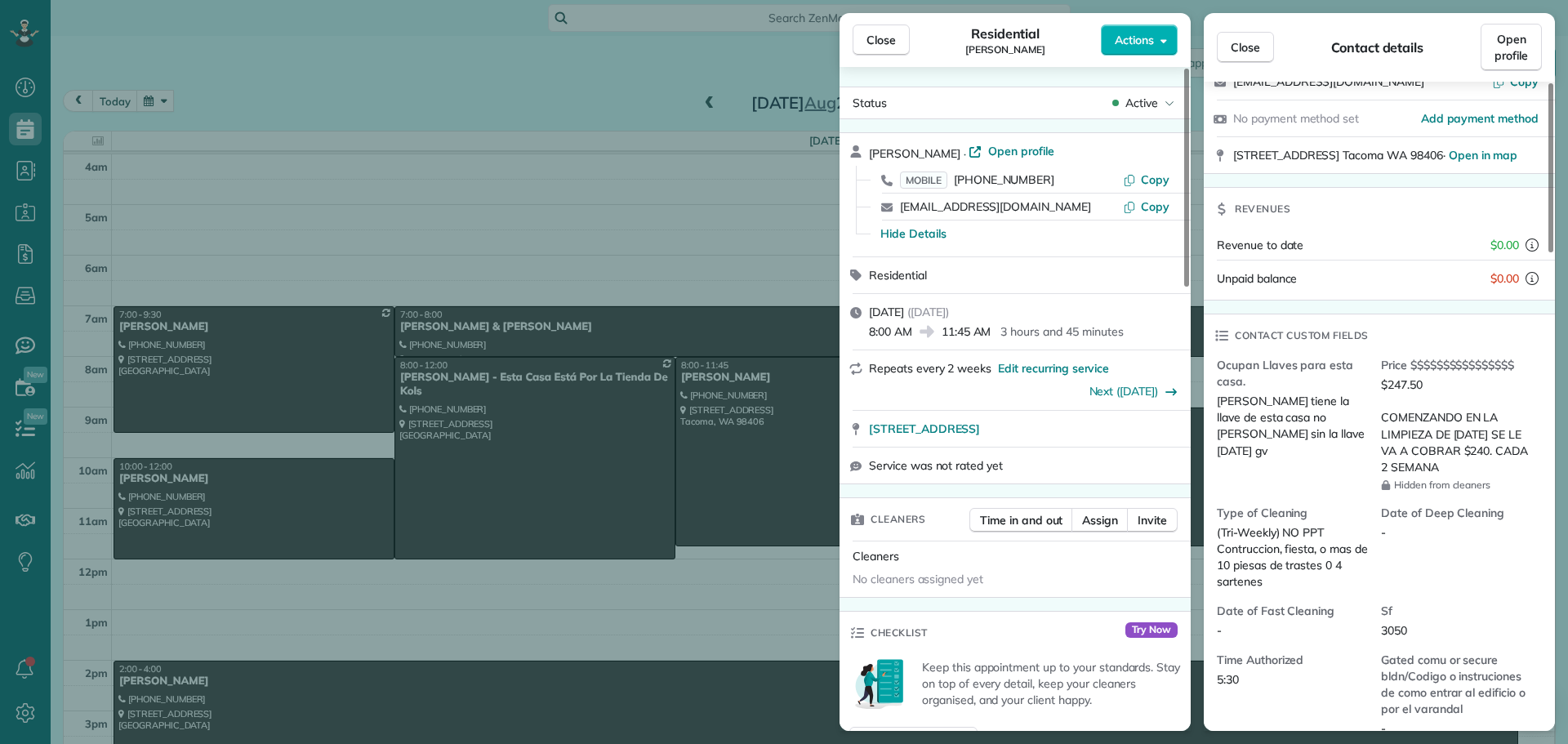
scroll to position [163, 0]
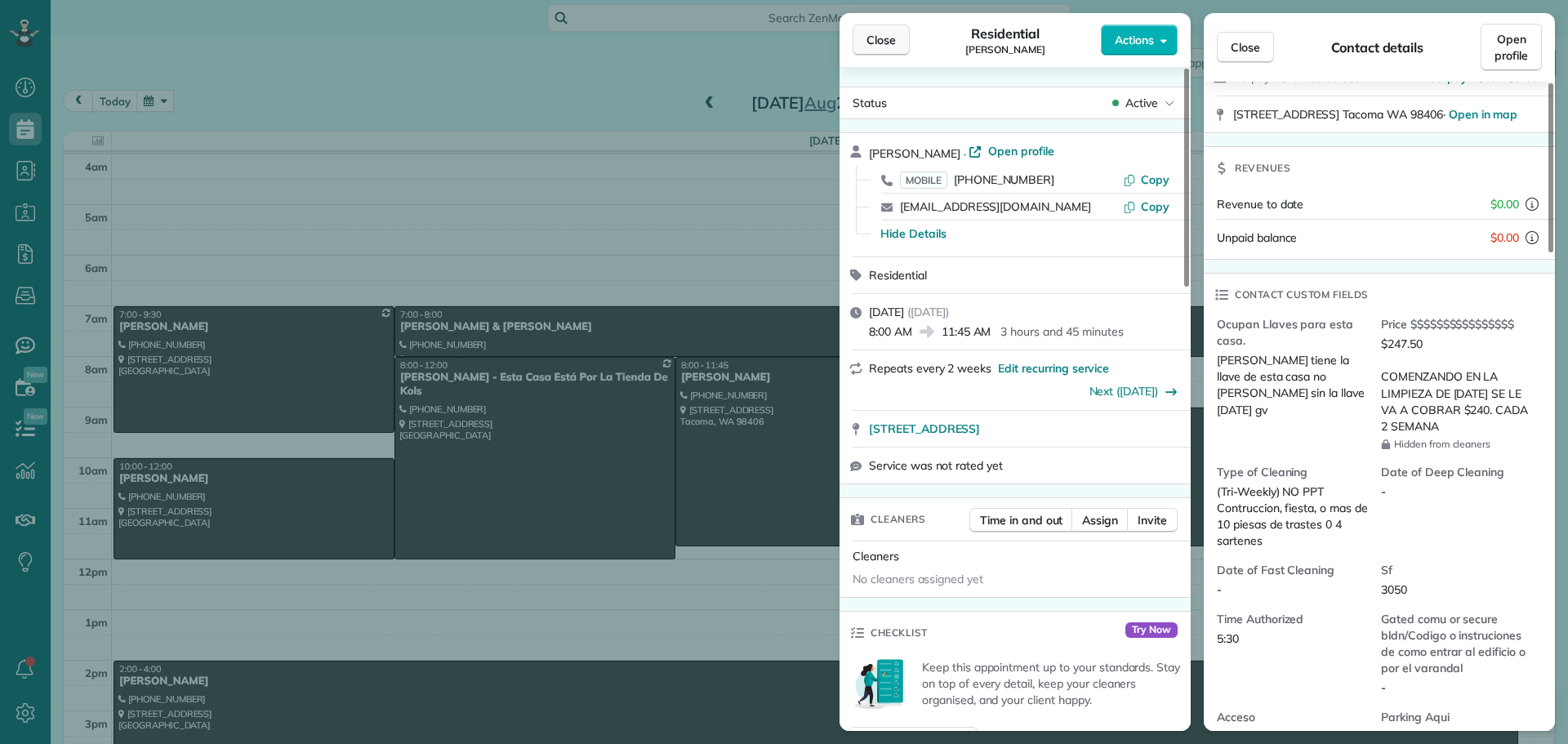
click at [895, 37] on span "Close" at bounding box center [881, 39] width 29 height 16
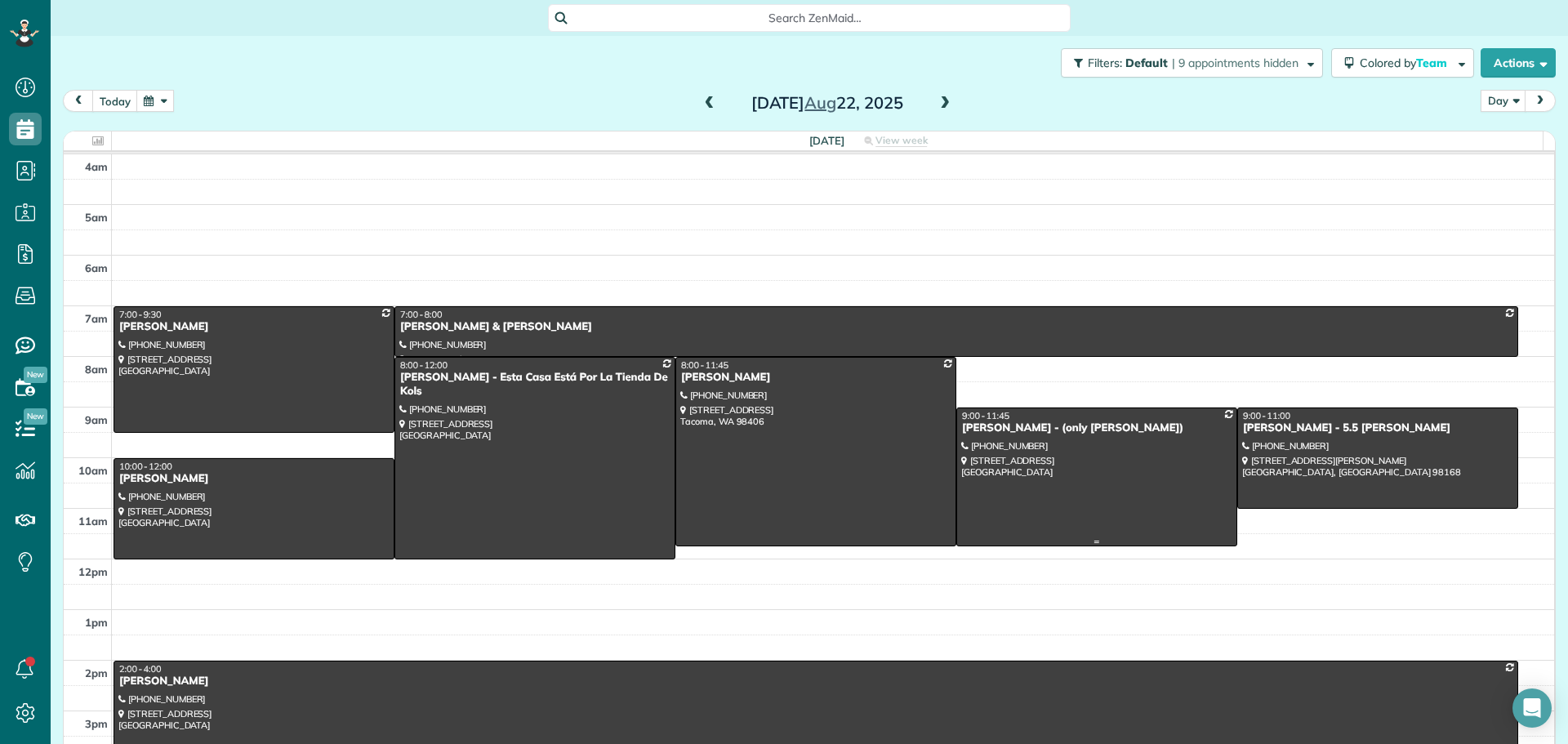
click at [1048, 466] on div at bounding box center [1097, 476] width 280 height 138
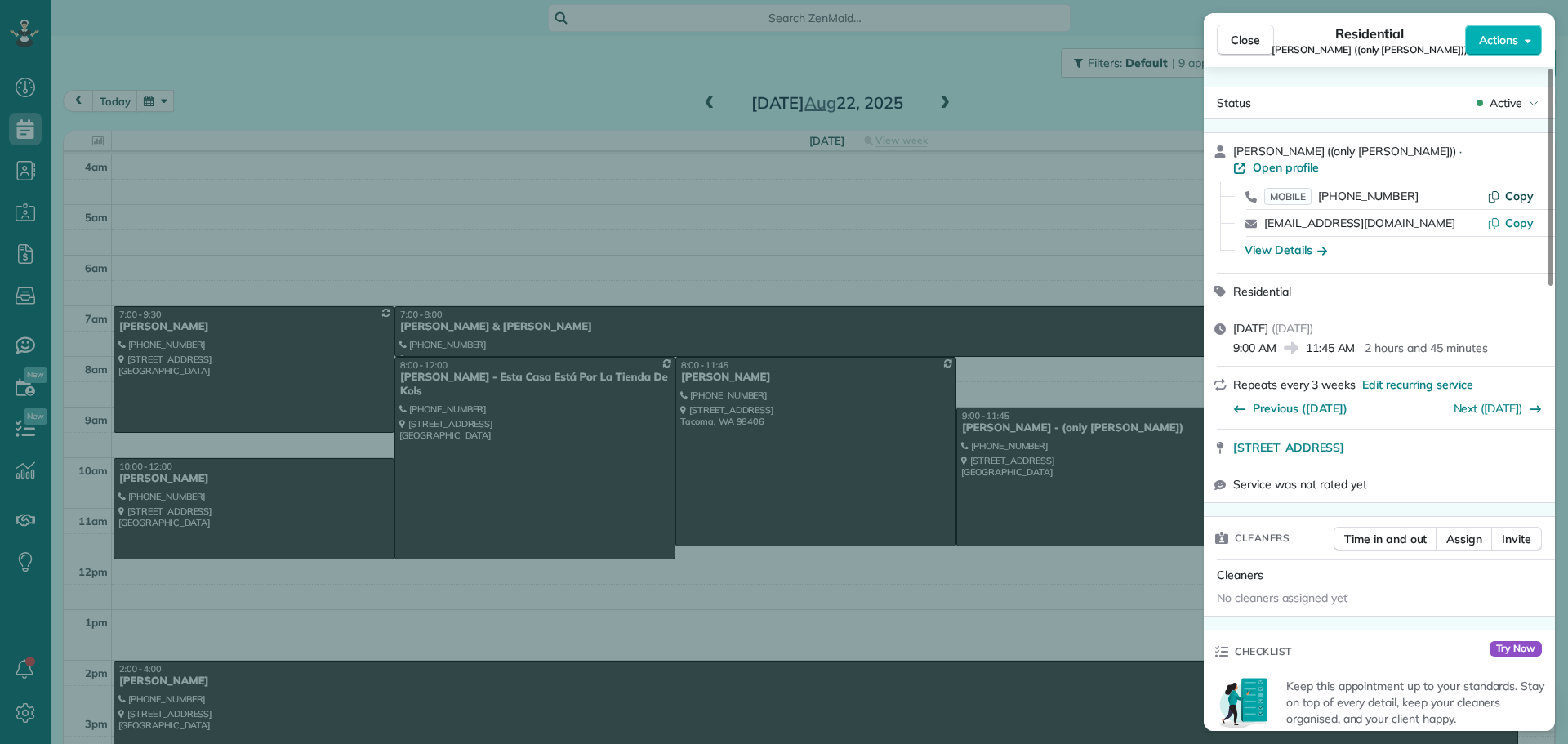
click at [1519, 189] on span "Copy" at bounding box center [1519, 196] width 28 height 15
drag, startPoint x: 1227, startPoint y: 428, endPoint x: 1457, endPoint y: 434, distance: 230.1
click at [1457, 434] on div "3424 289th Ave NE Redmond WA 98053 Open in maps Open in maps" at bounding box center [1379, 447] width 352 height 36
click at [1300, 242] on div "View Details" at bounding box center [1286, 250] width 82 height 16
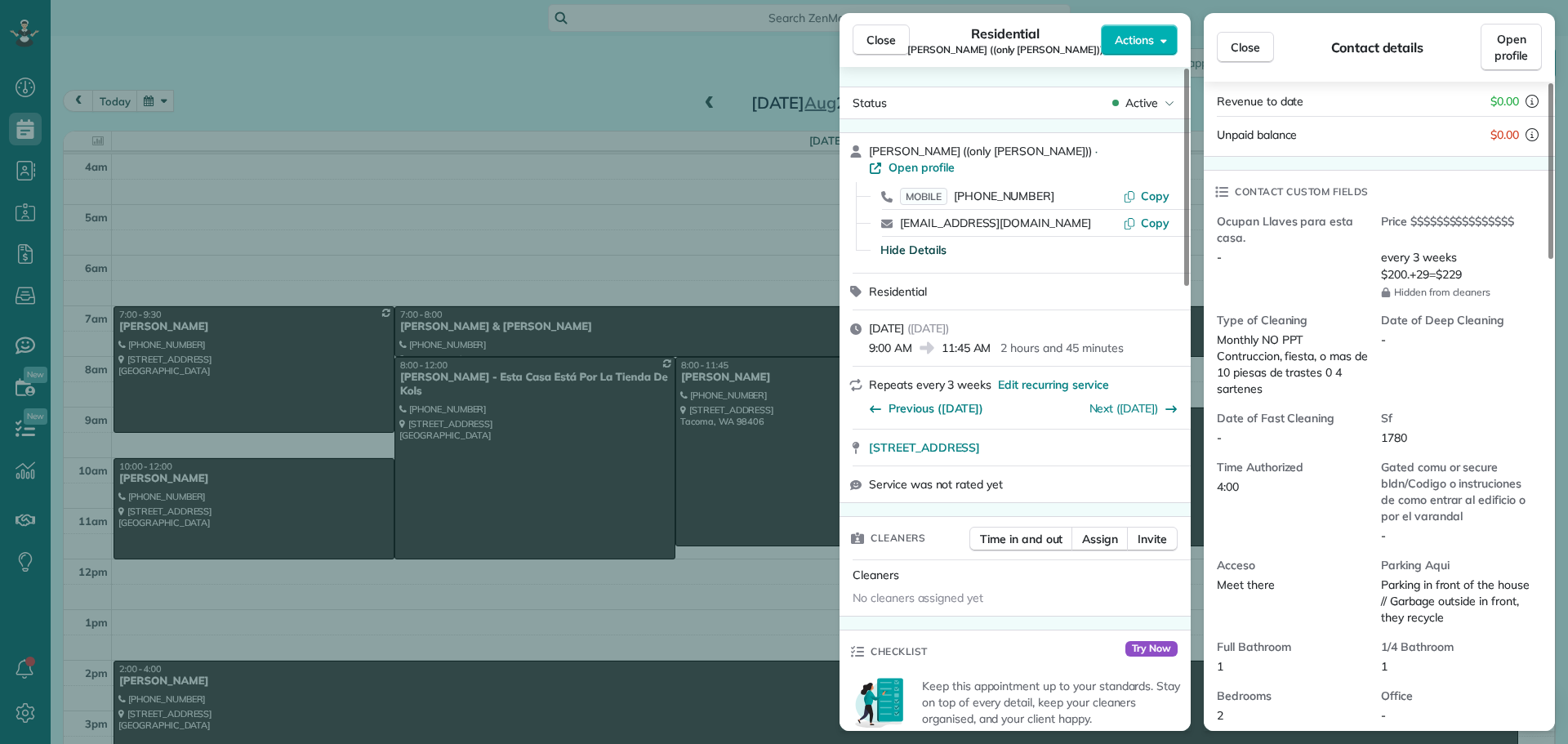
scroll to position [327, 0]
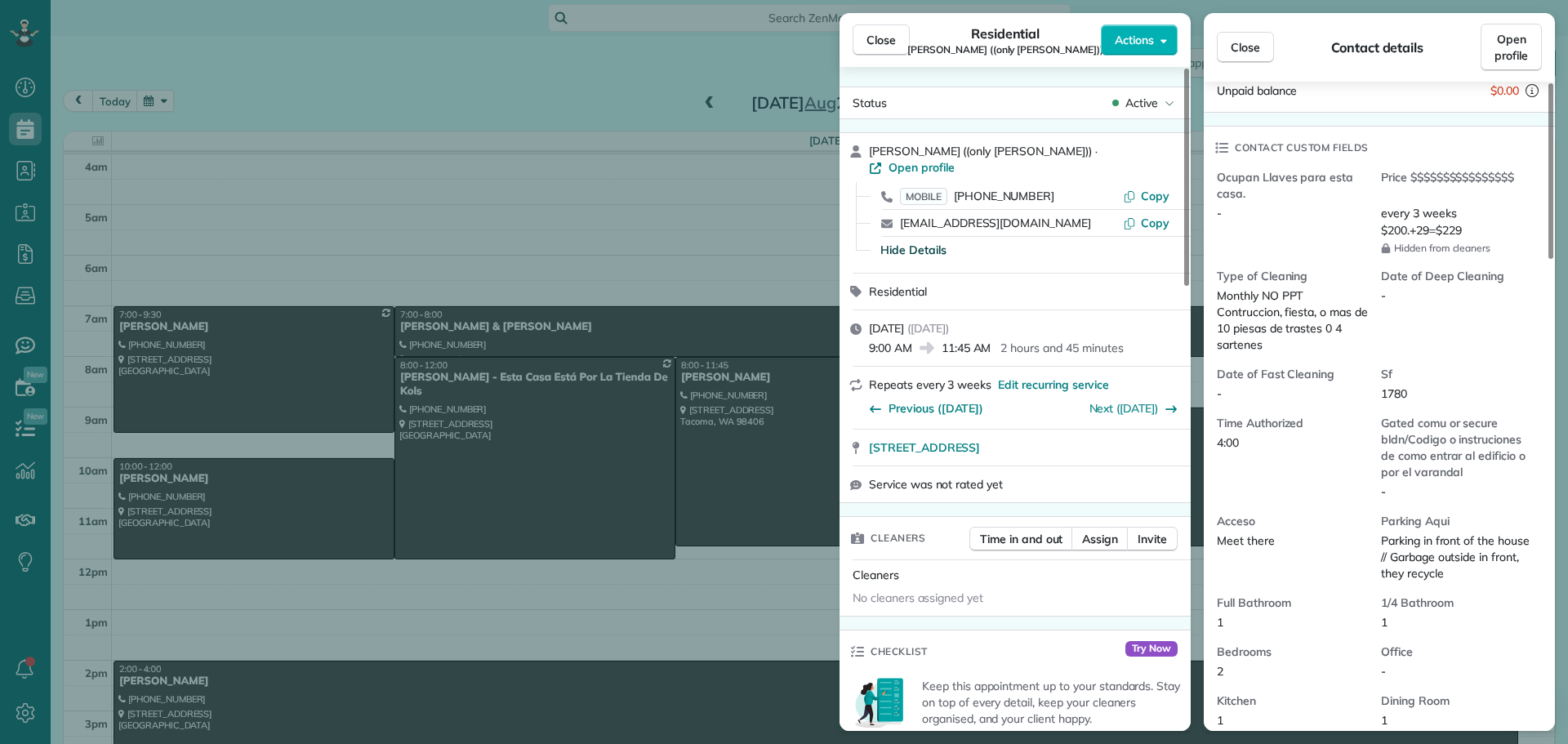
click at [880, 35] on span "Close" at bounding box center [881, 39] width 29 height 16
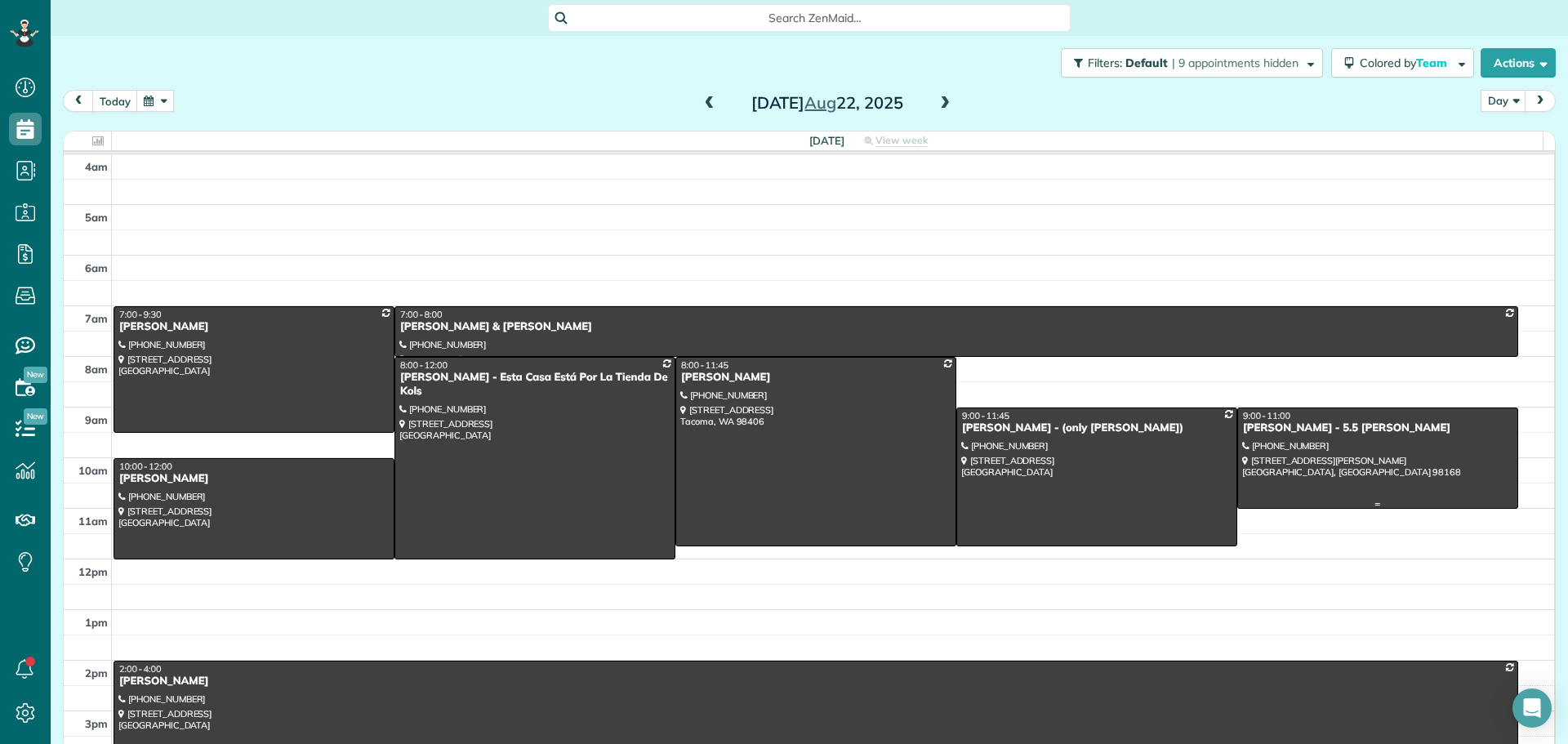
click at [1348, 458] on div at bounding box center [1378, 458] width 280 height 99
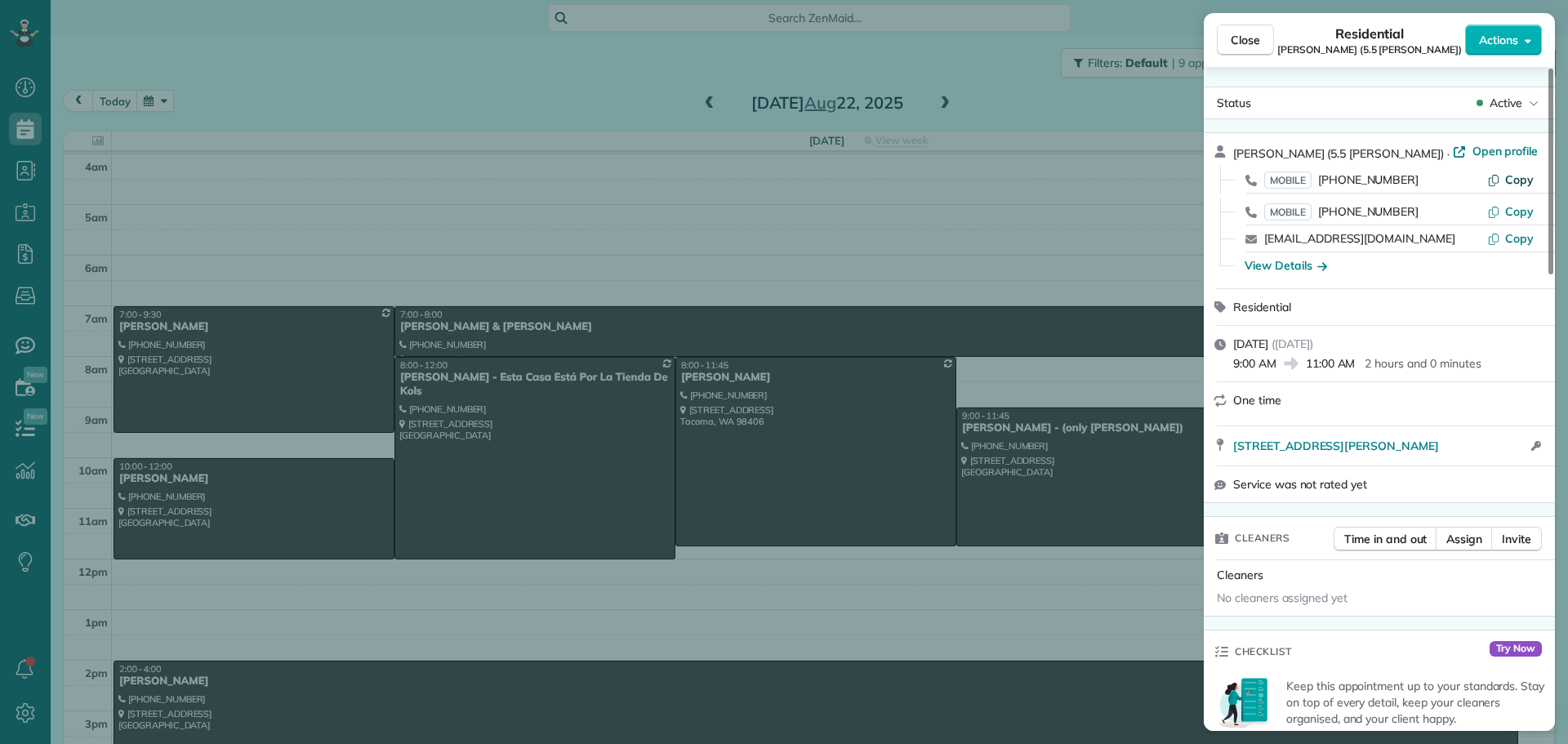
click at [1497, 174] on icon "button" at bounding box center [1494, 180] width 9 height 11
drag, startPoint x: 1229, startPoint y: 445, endPoint x: 1467, endPoint y: 458, distance: 238.4
click at [1467, 458] on div "10717 Glen Acres Drive S Seattle WA 98168 Open access information" at bounding box center [1379, 446] width 352 height 39
click at [1263, 271] on div "View Details" at bounding box center [1286, 265] width 82 height 16
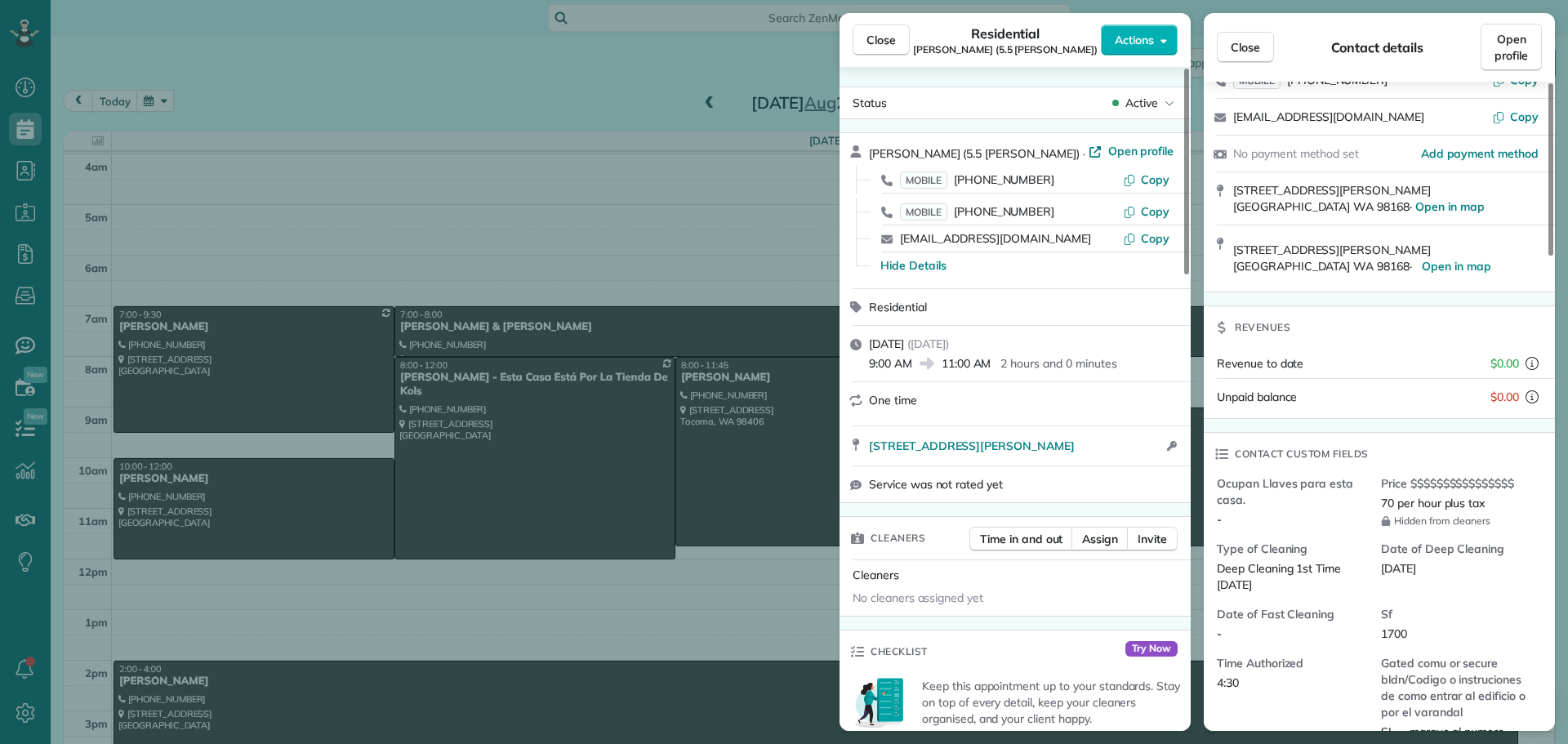
scroll to position [163, 0]
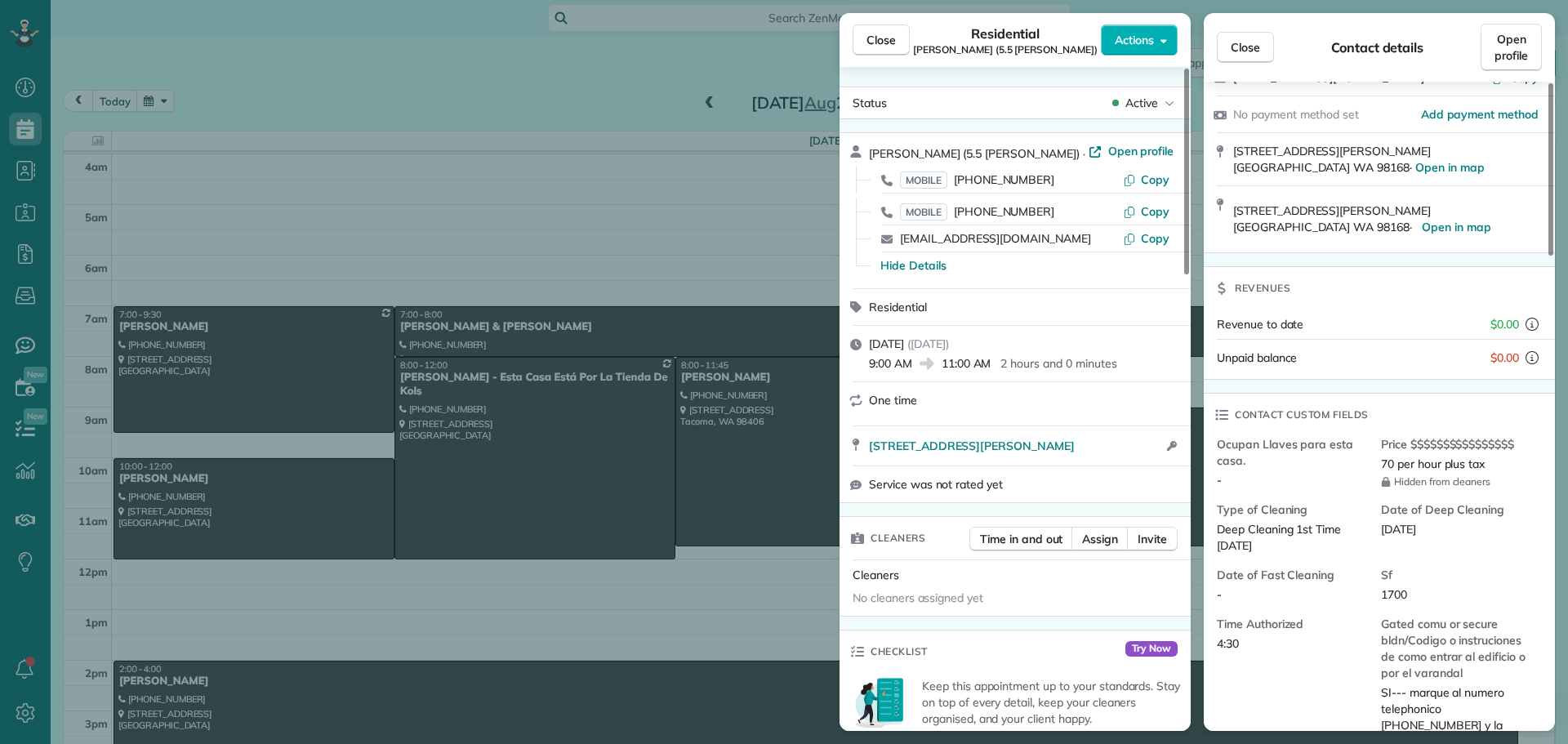
drag, startPoint x: 860, startPoint y: 38, endPoint x: 861, endPoint y: 66, distance: 28.0
click at [860, 39] on button "Close" at bounding box center [881, 40] width 57 height 31
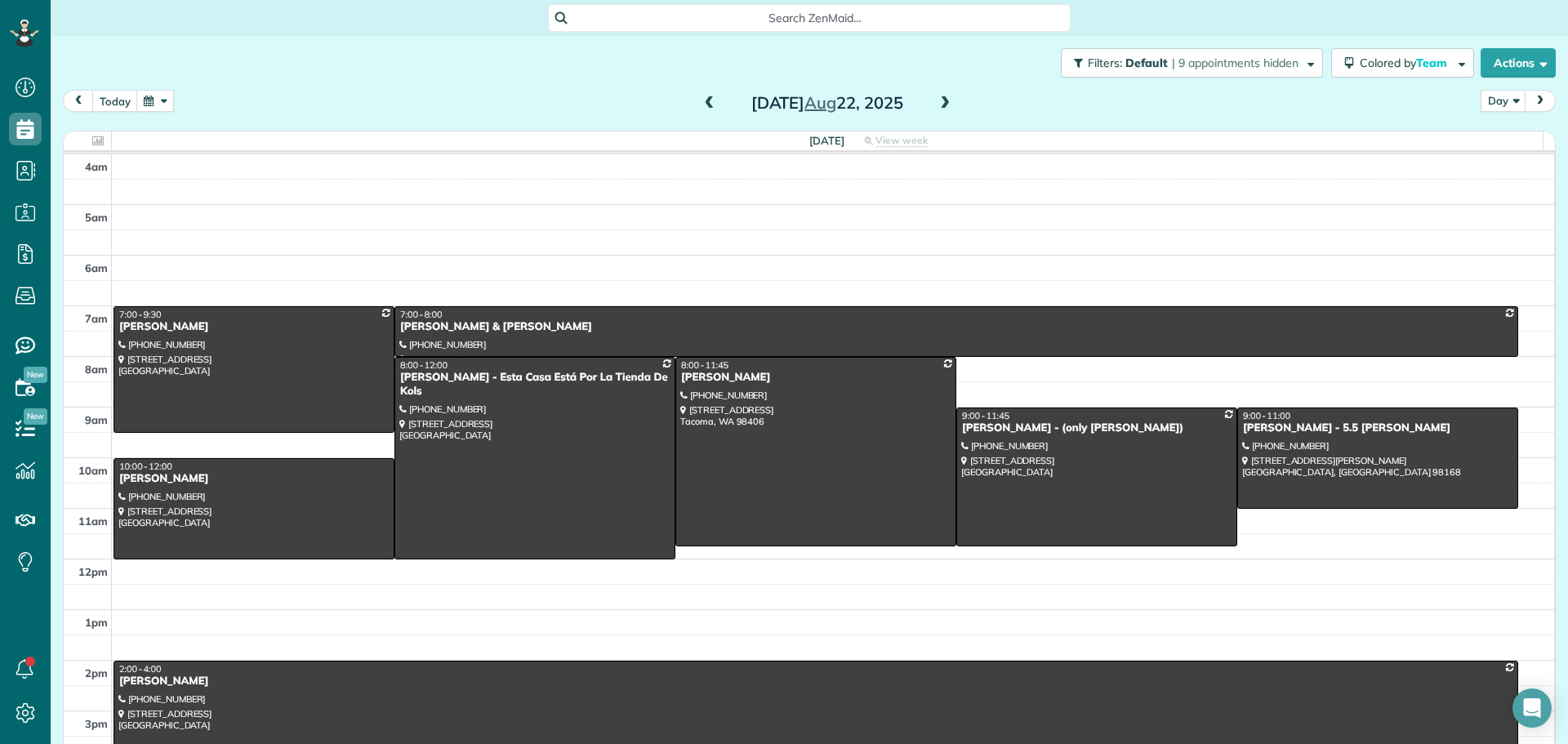
click at [685, 714] on div at bounding box center [816, 711] width 1403 height 99
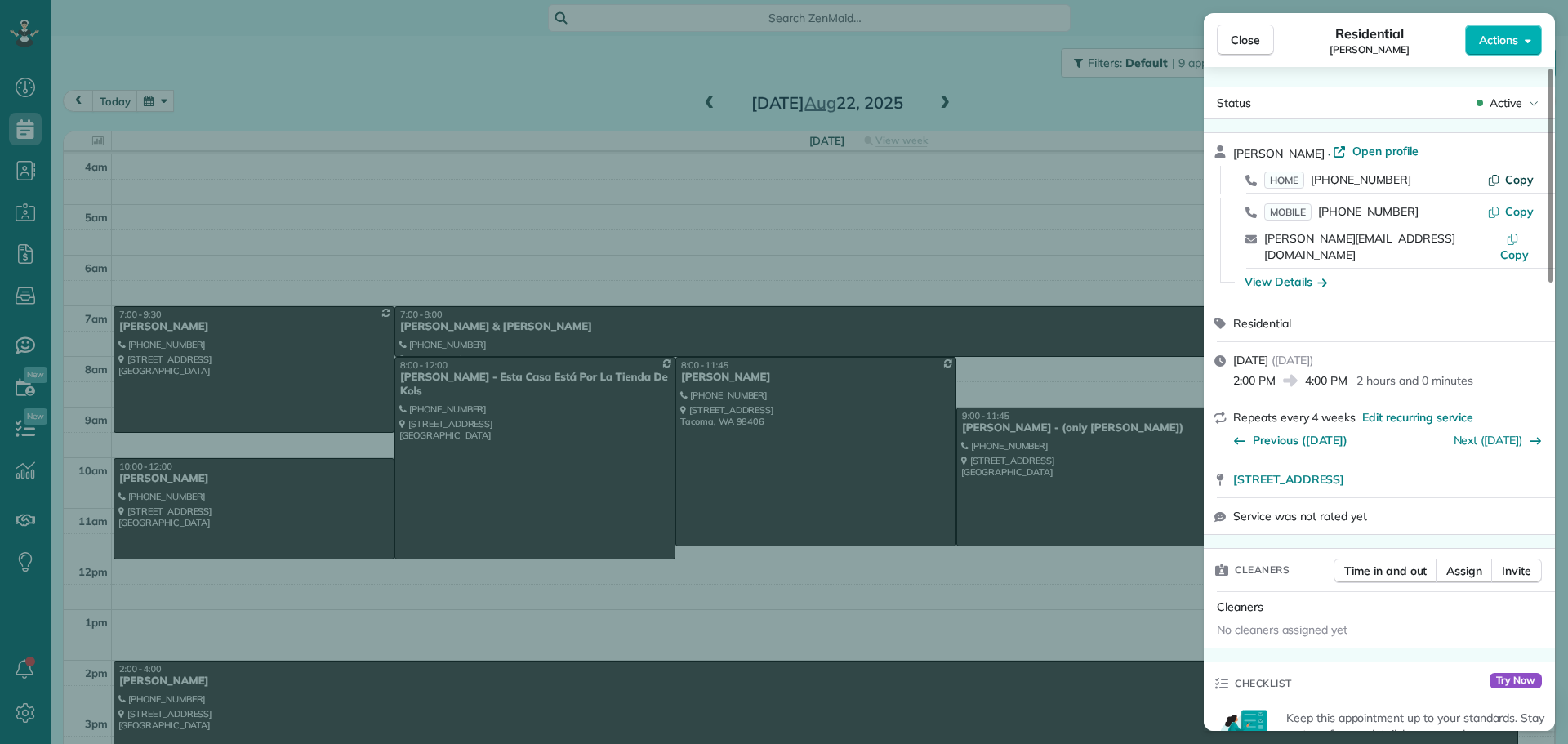
click at [1515, 178] on span "Copy" at bounding box center [1519, 179] width 28 height 15
click at [1511, 216] on span "Copy" at bounding box center [1519, 211] width 28 height 15
drag, startPoint x: 1228, startPoint y: 466, endPoint x: 1498, endPoint y: 452, distance: 270.4
click at [1498, 461] on div "2914 84th ave w University Place WA 98466" at bounding box center [1379, 479] width 352 height 36
click at [1274, 269] on div "View Details" at bounding box center [1389, 281] width 312 height 27
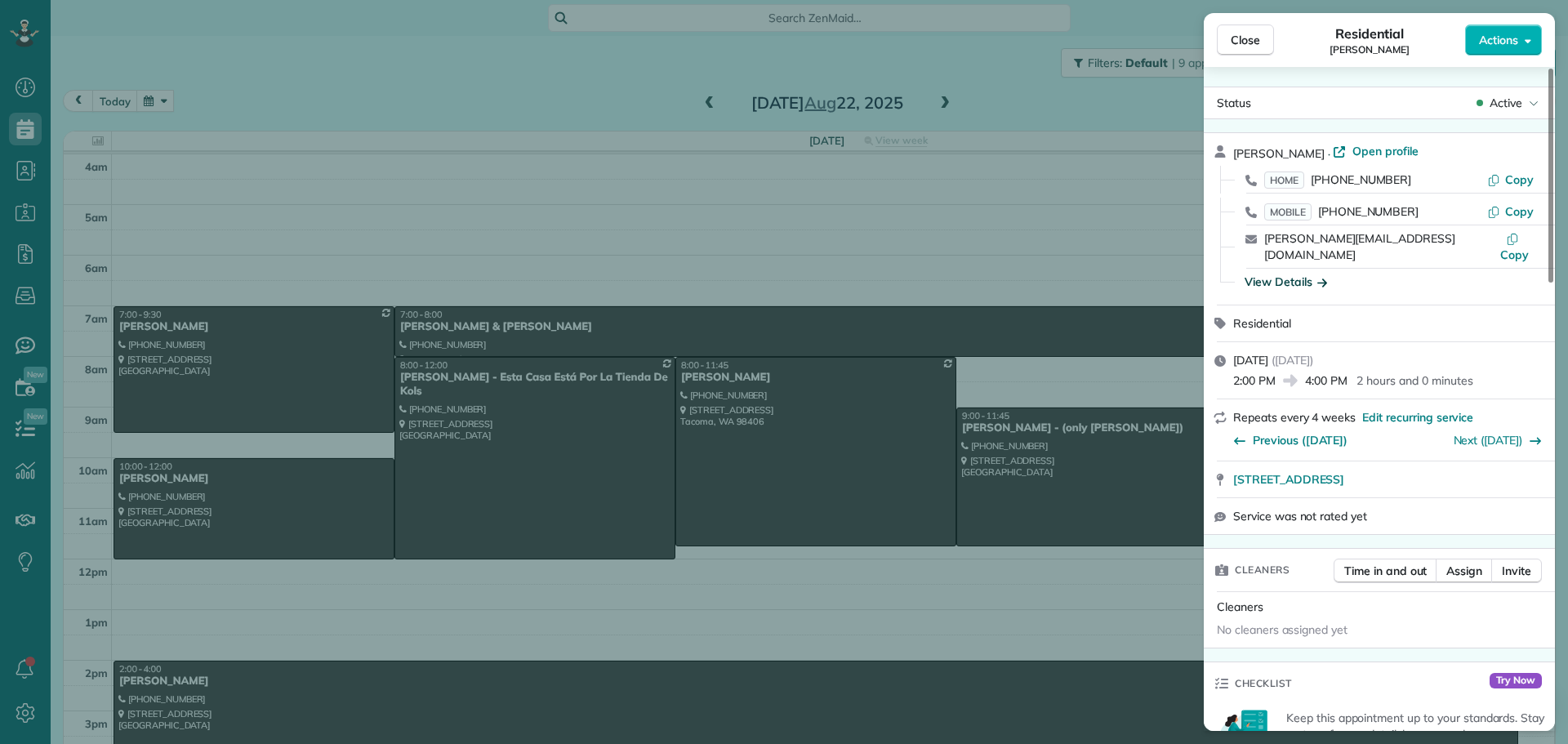
click at [1277, 274] on div "View Details" at bounding box center [1286, 281] width 82 height 16
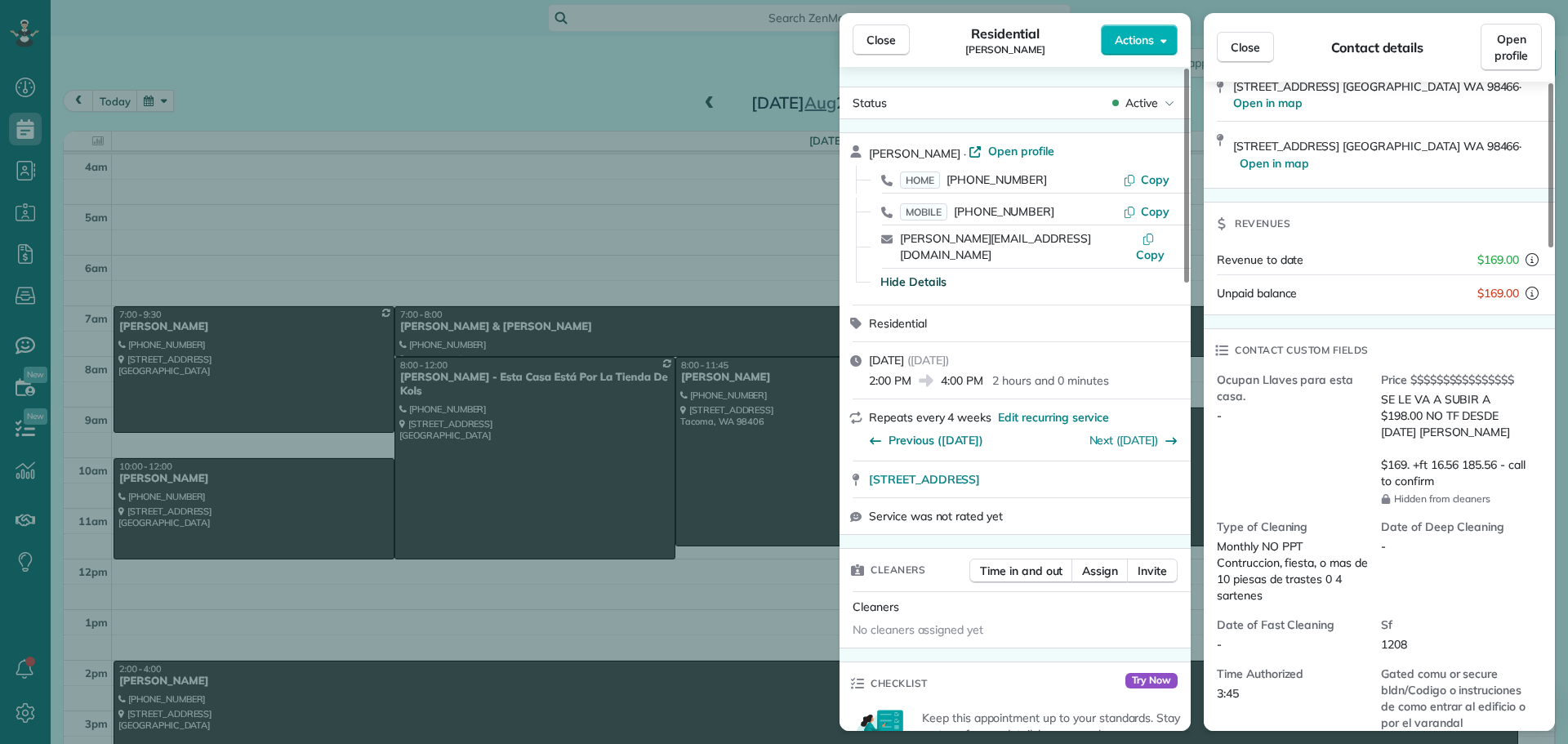
scroll to position [245, 0]
